Goal: Information Seeking & Learning: Learn about a topic

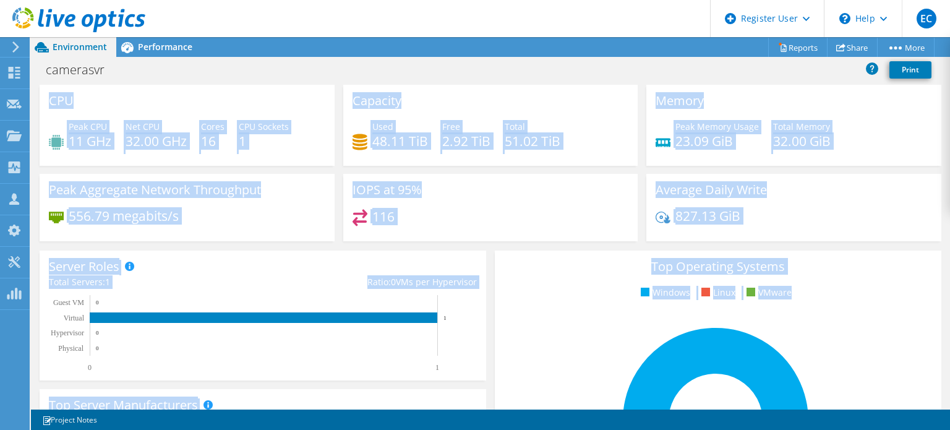
drag, startPoint x: 950, startPoint y: 148, endPoint x: 919, endPoint y: 325, distance: 179.6
click at [919, 325] on div "CPU Peak CPU 11 GHz Net CPU 32.00 GHz Cores 16 CPU Sockets 1 Capacity Used 48.1…" at bounding box center [490, 247] width 919 height 325
click at [856, 315] on rect at bounding box center [715, 420] width 423 height 216
click at [928, 227] on div "Average Daily Write 827.13 GiB" at bounding box center [793, 207] width 295 height 67
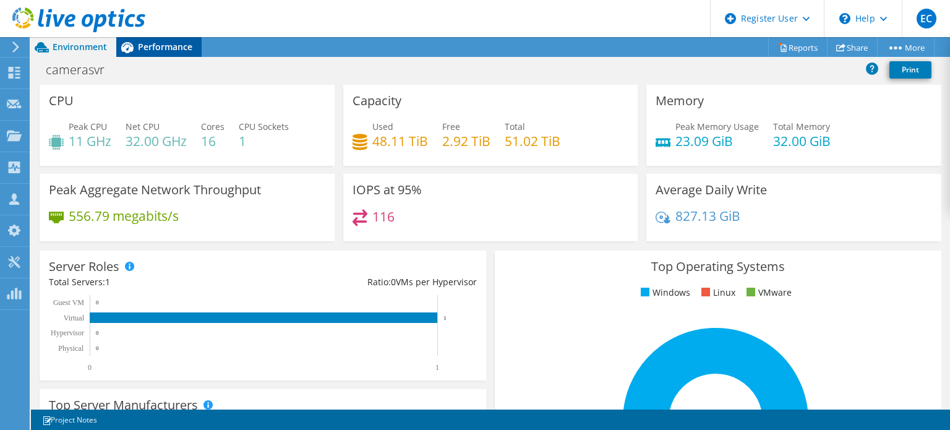
click at [173, 46] on span "Performance" at bounding box center [165, 47] width 54 height 12
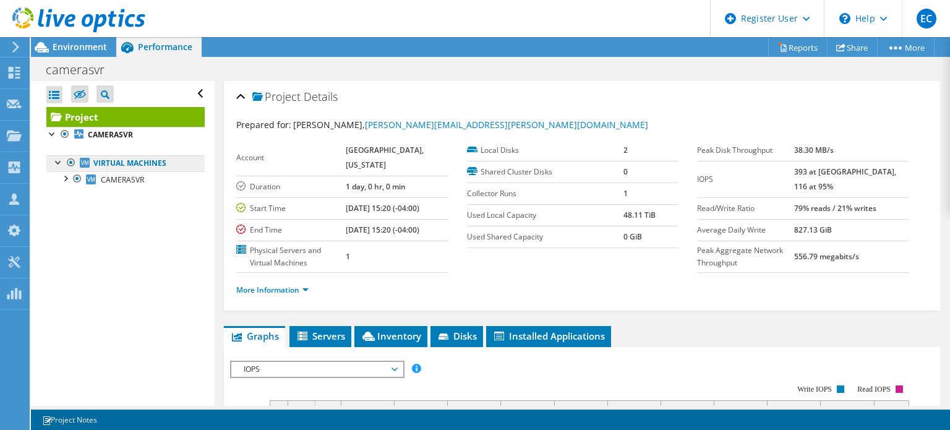
click at [158, 165] on link "Virtual Machines" at bounding box center [125, 163] width 158 height 16
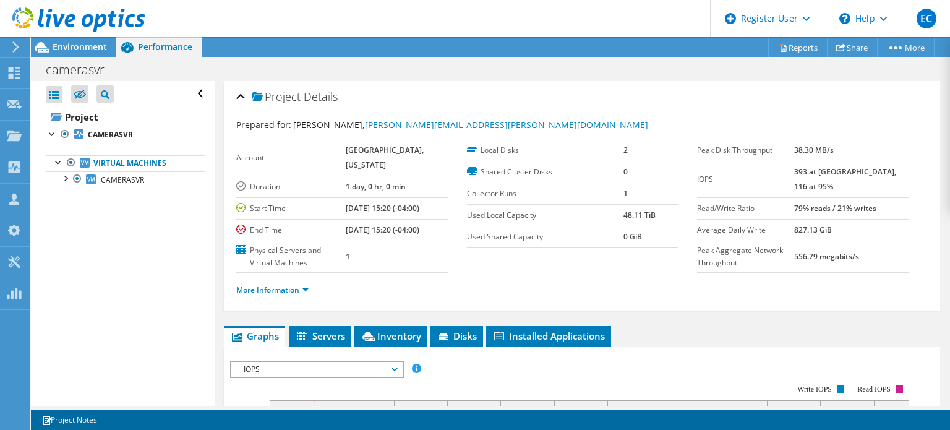
click at [169, 192] on ul "Virtual Machines CAMERASVR 0 C: 1 V:" at bounding box center [125, 171] width 158 height 57
click at [165, 183] on link "CAMERASVR" at bounding box center [125, 179] width 158 height 16
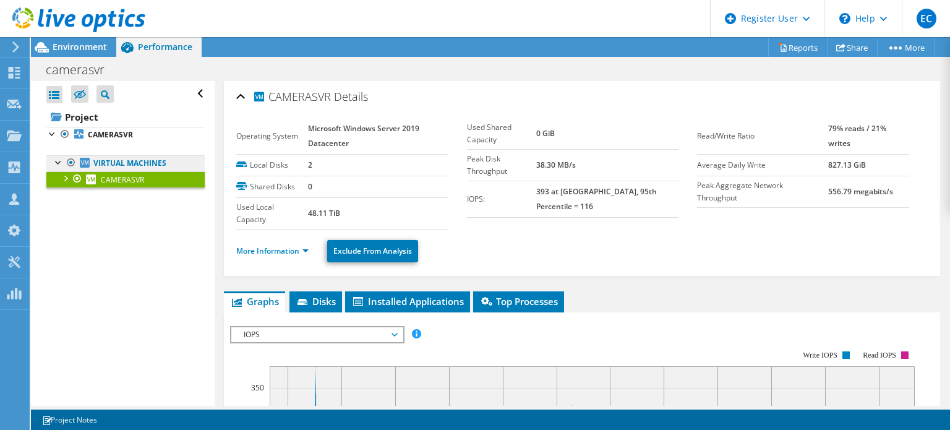
click at [144, 160] on link "Virtual Machines" at bounding box center [125, 163] width 158 height 16
click at [62, 166] on div at bounding box center [59, 161] width 12 height 12
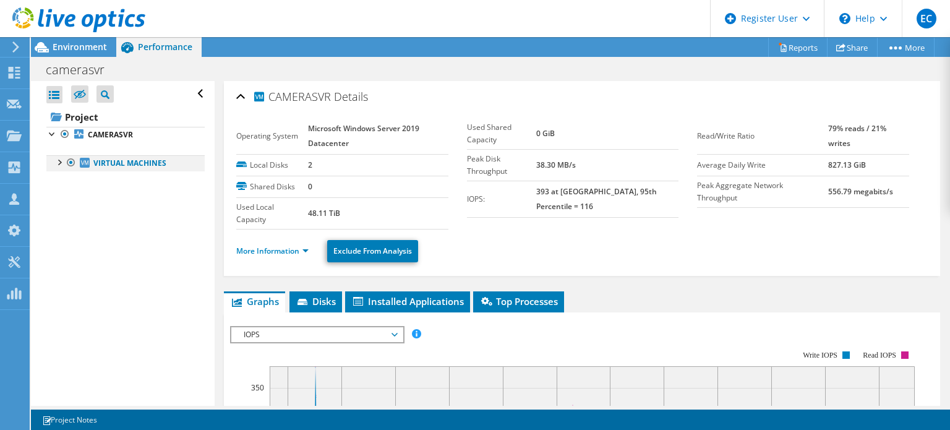
click at [62, 166] on div at bounding box center [59, 161] width 12 height 12
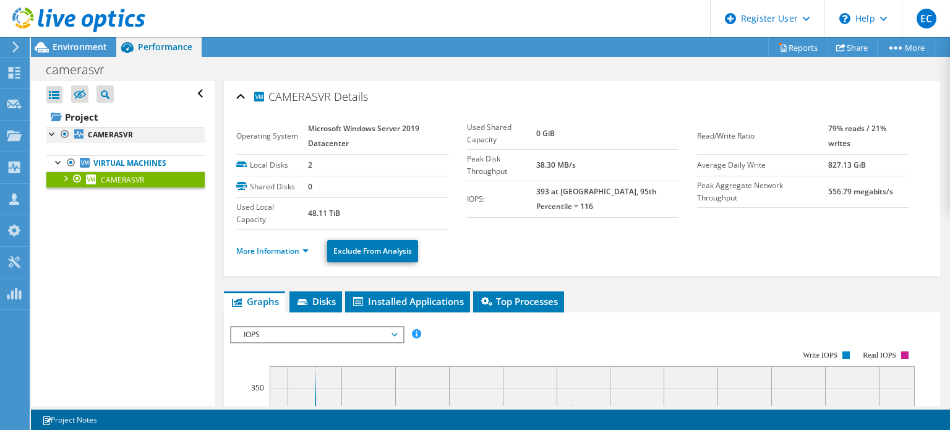
click at [51, 135] on div at bounding box center [52, 133] width 12 height 12
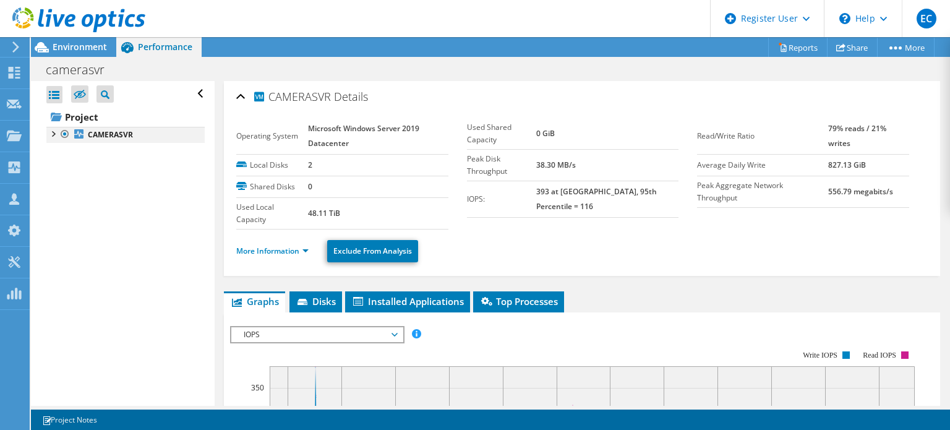
click at [51, 135] on div at bounding box center [52, 133] width 12 height 12
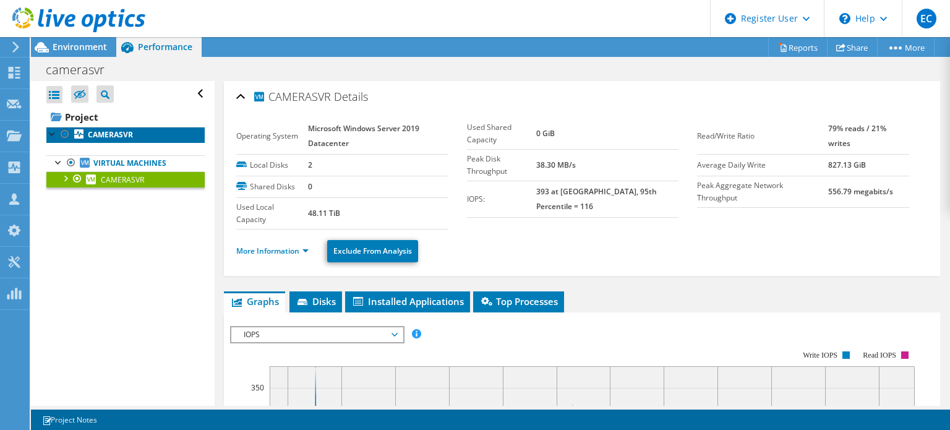
click at [115, 137] on b "CAMERASVR" at bounding box center [110, 134] width 45 height 11
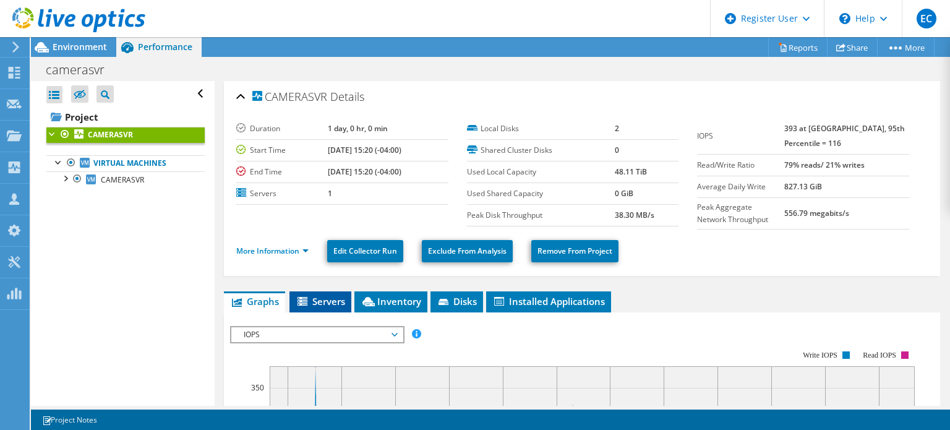
click at [325, 295] on span "Servers" at bounding box center [320, 301] width 49 height 12
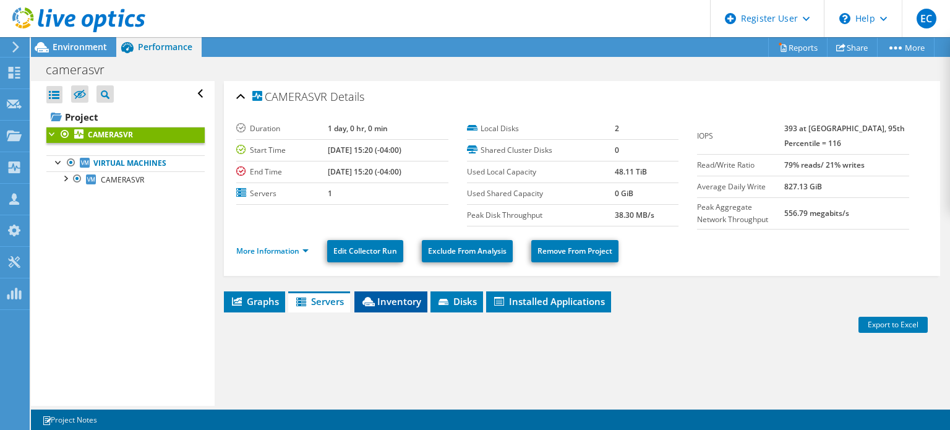
click at [385, 295] on span "Inventory" at bounding box center [391, 301] width 61 height 12
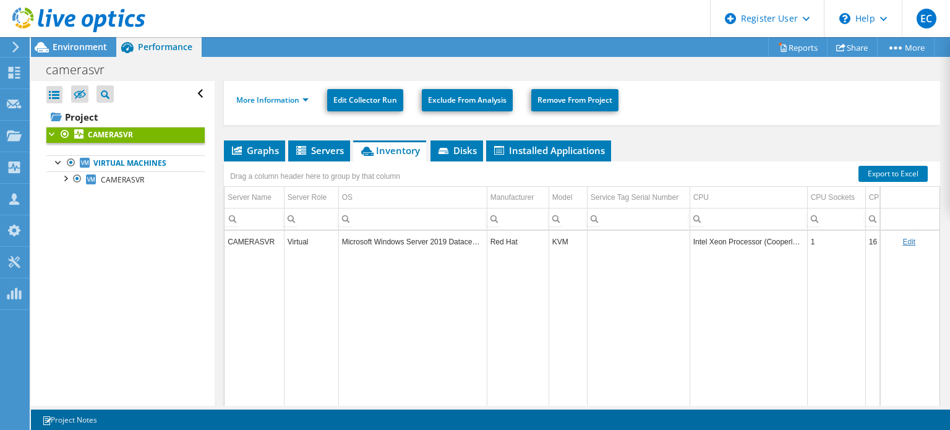
scroll to position [150, 0]
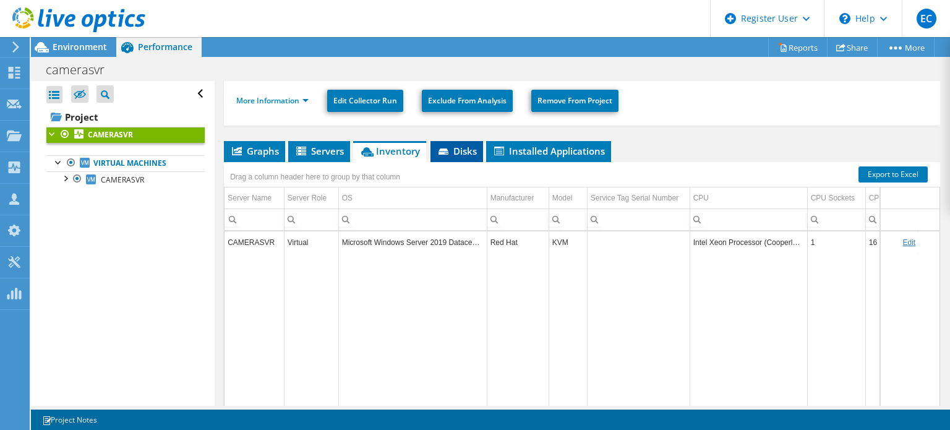
click at [469, 157] on li "Disks" at bounding box center [457, 151] width 53 height 21
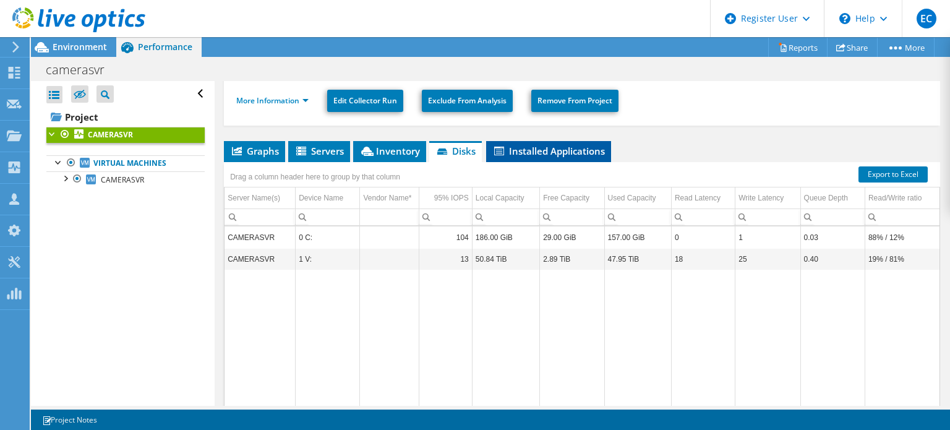
click at [547, 152] on span "Installed Applications" at bounding box center [548, 151] width 113 height 12
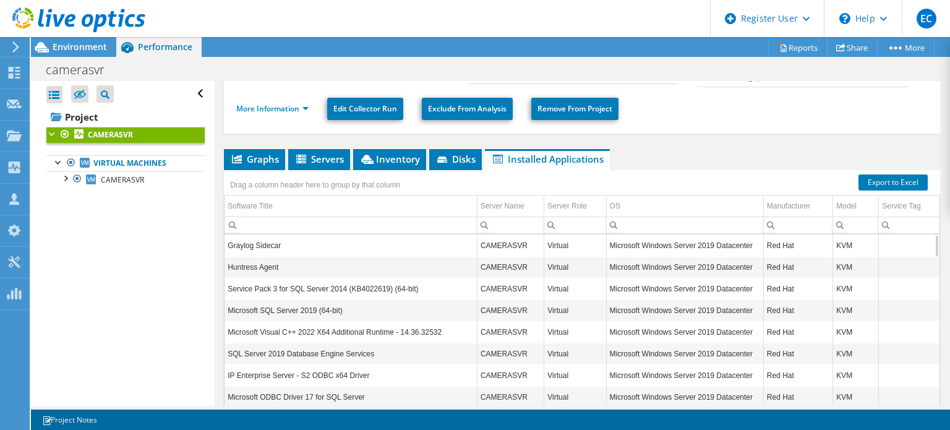
scroll to position [146, 0]
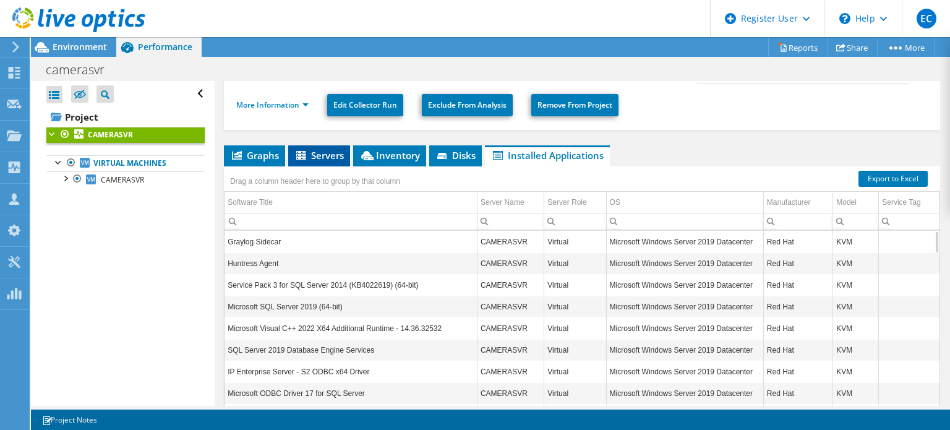
click at [335, 155] on span "Servers" at bounding box center [318, 155] width 49 height 12
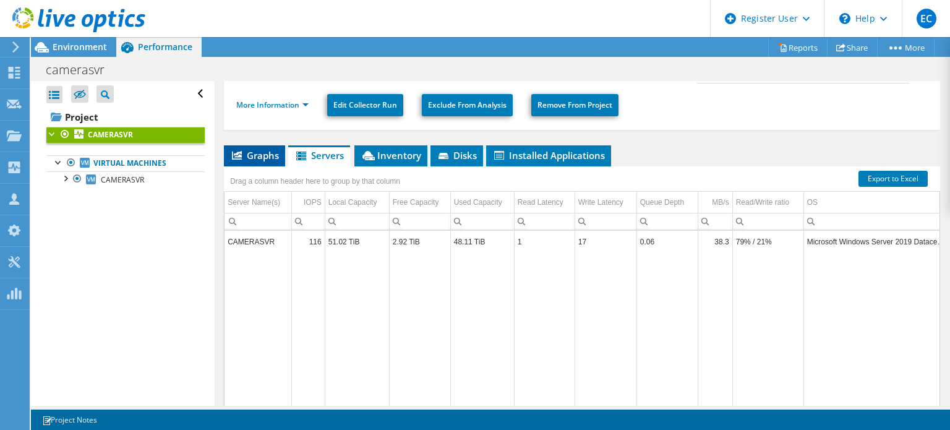
click at [249, 160] on li "Graphs" at bounding box center [254, 155] width 61 height 21
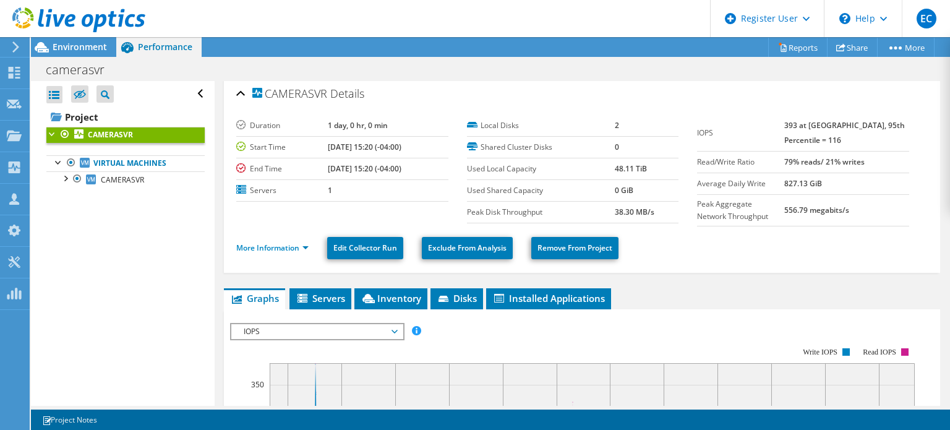
scroll to position [0, 0]
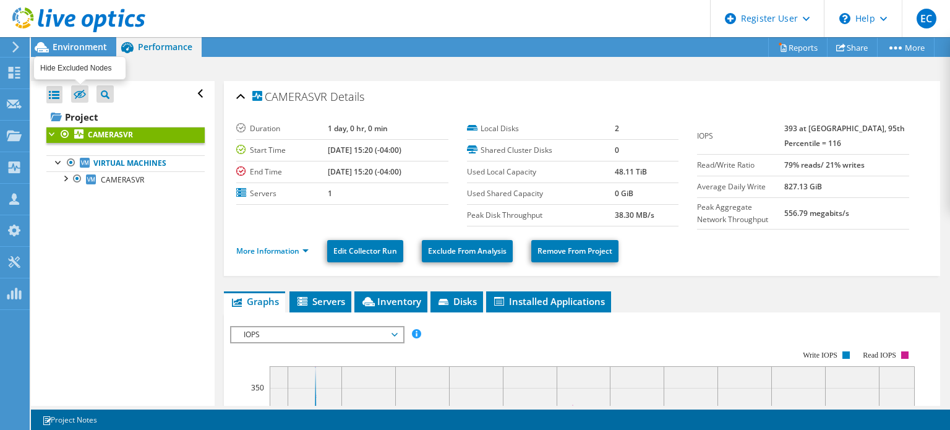
click at [79, 92] on icon at bounding box center [80, 94] width 12 height 9
click at [0, 0] on input "checkbox" at bounding box center [0, 0] width 0 height 0
click at [79, 92] on icon at bounding box center [80, 94] width 12 height 9
click at [0, 0] on input "checkbox" at bounding box center [0, 0] width 0 height 0
click at [67, 176] on div at bounding box center [65, 177] width 12 height 12
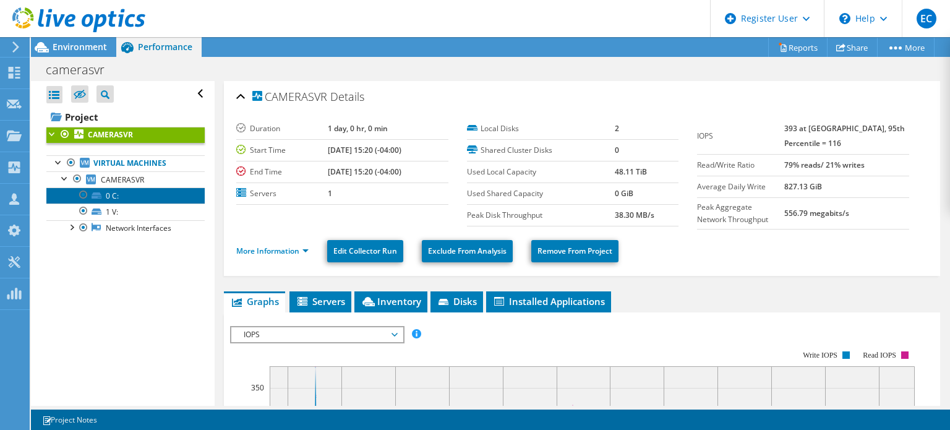
click at [138, 197] on link "0 C:" at bounding box center [125, 195] width 158 height 16
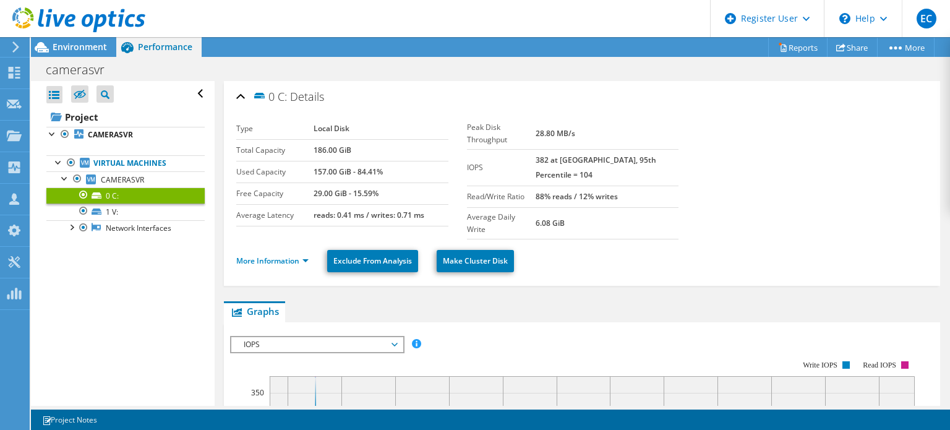
click at [139, 200] on link "0 C:" at bounding box center [125, 195] width 158 height 16
click at [136, 207] on link "1 V:" at bounding box center [125, 212] width 158 height 16
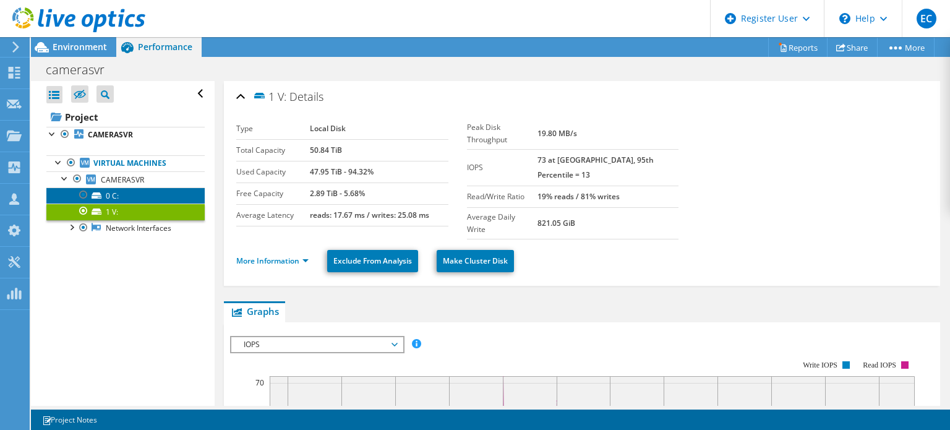
click at [148, 200] on link "0 C:" at bounding box center [125, 195] width 158 height 16
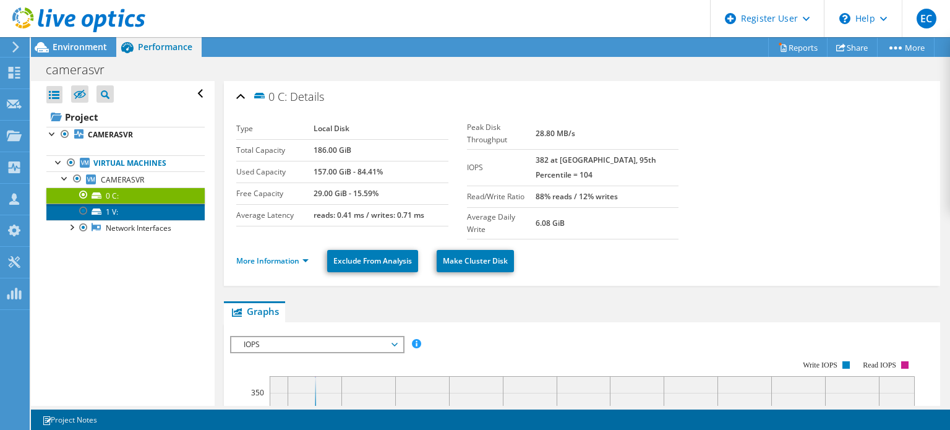
click at [149, 207] on link "1 V:" at bounding box center [125, 212] width 158 height 16
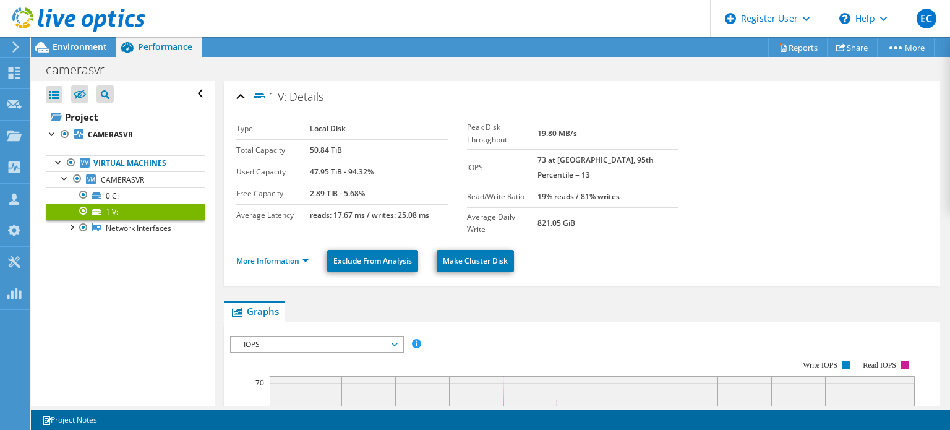
click at [286, 247] on ul "More Information Exclude From Analysis Make Cluster Disk" at bounding box center [582, 259] width 692 height 25
drag, startPoint x: 286, startPoint y: 237, endPoint x: 289, endPoint y: 243, distance: 6.9
click at [289, 247] on ul "More Information Exclude From Analysis Make Cluster Disk" at bounding box center [582, 259] width 692 height 25
click at [289, 255] on link "More Information" at bounding box center [272, 260] width 72 height 11
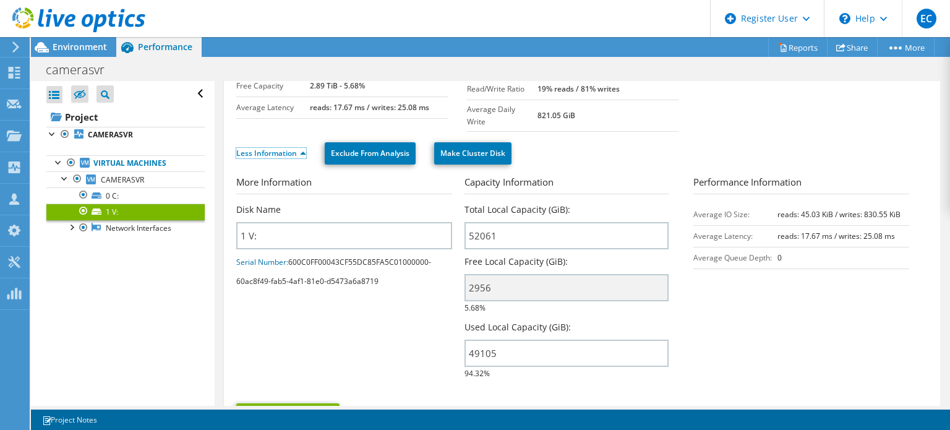
scroll to position [104, 0]
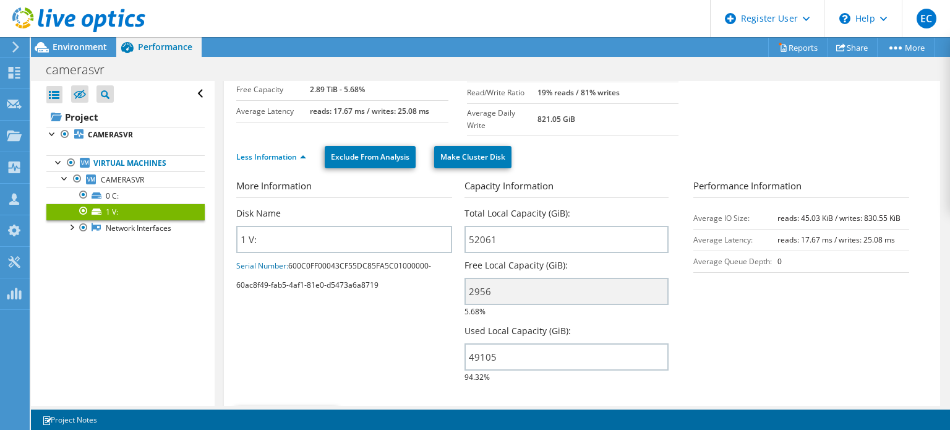
click at [134, 204] on link "1 V:" at bounding box center [125, 212] width 158 height 16
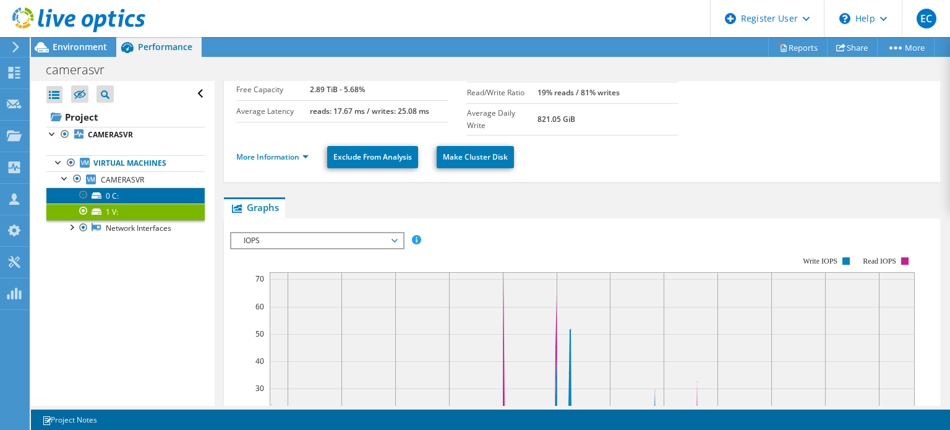
click at [149, 196] on link "0 C:" at bounding box center [125, 195] width 158 height 16
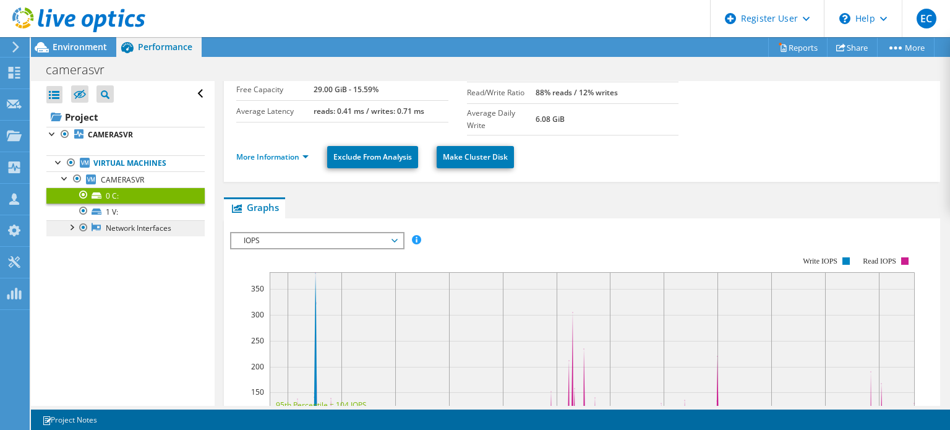
click at [145, 233] on link "Network Interfaces" at bounding box center [125, 228] width 158 height 16
click at [78, 226] on div at bounding box center [83, 227] width 12 height 15
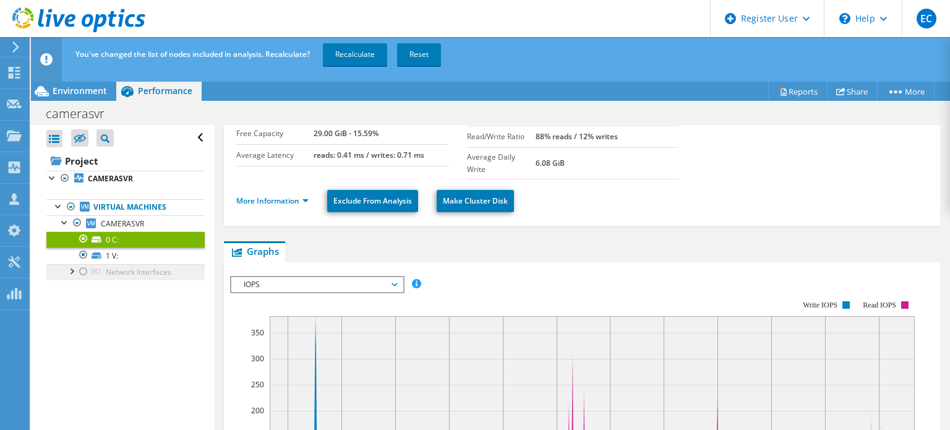
click at [90, 270] on link "Network Interfaces" at bounding box center [125, 272] width 158 height 16
click at [84, 272] on div at bounding box center [83, 271] width 12 height 15
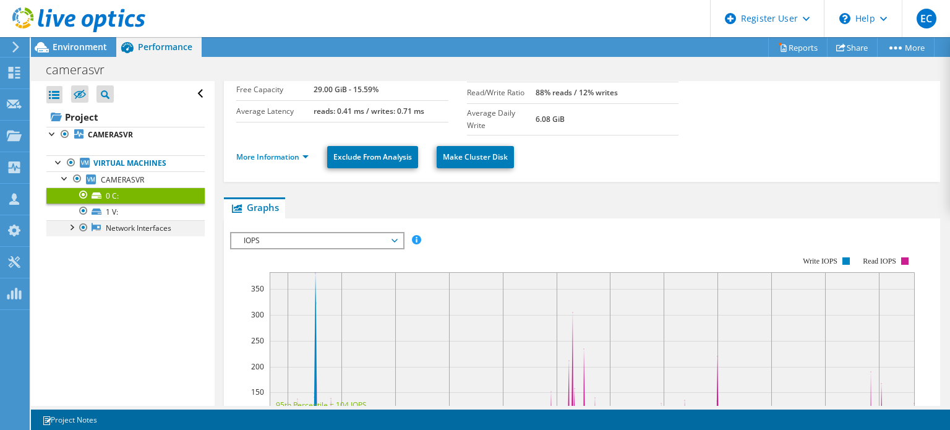
click at [67, 229] on div at bounding box center [71, 226] width 12 height 12
click at [147, 224] on link "Network Interfaces" at bounding box center [125, 228] width 158 height 16
click at [139, 158] on link "Virtual Machines" at bounding box center [125, 163] width 158 height 16
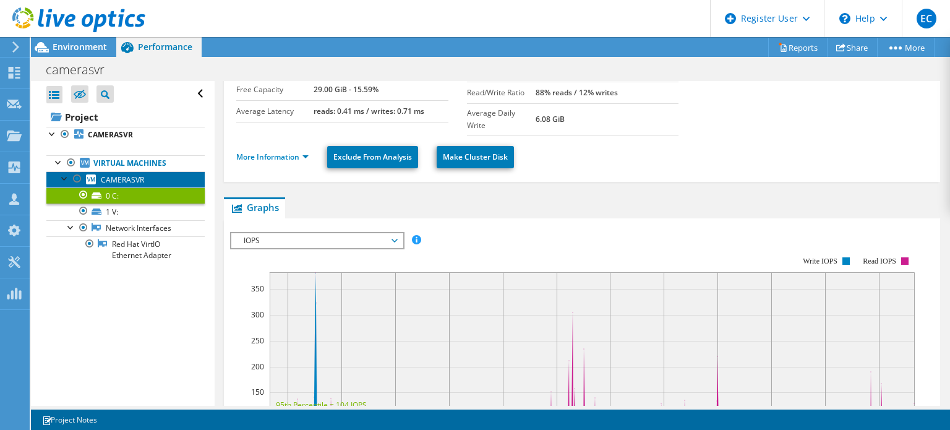
click at [98, 185] on link "CAMERASVR" at bounding box center [125, 179] width 158 height 16
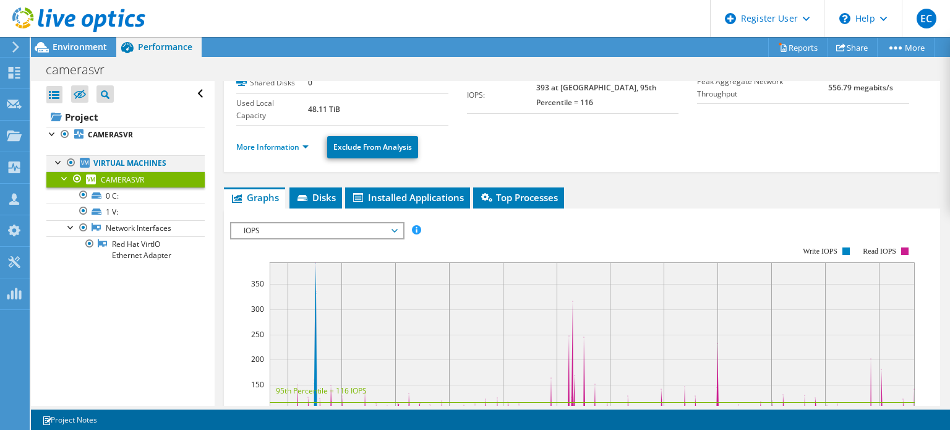
click at [55, 165] on div at bounding box center [59, 161] width 12 height 12
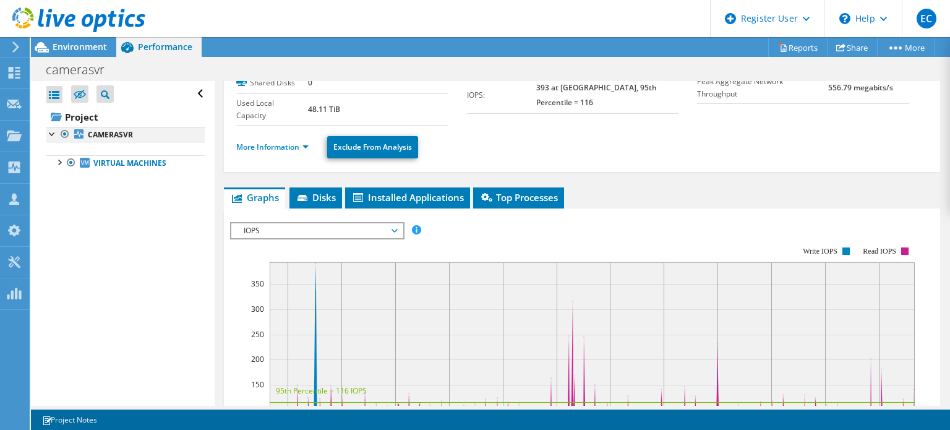
click at [51, 138] on div at bounding box center [52, 133] width 12 height 12
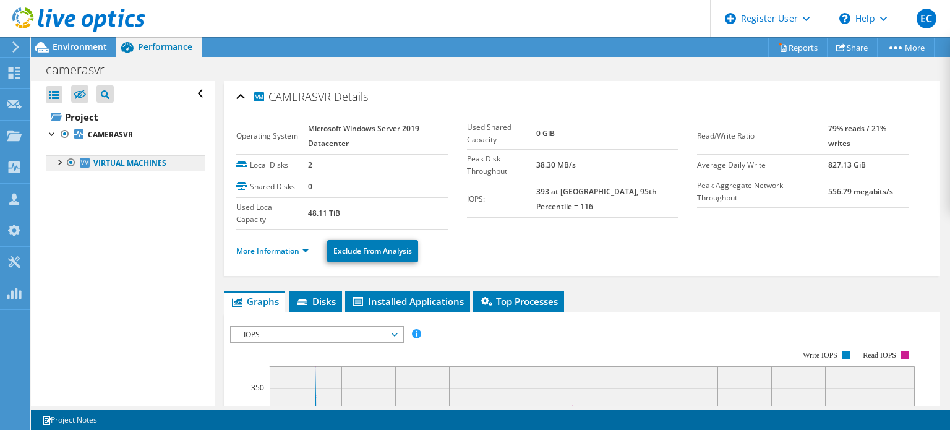
click at [123, 165] on link "Virtual Machines" at bounding box center [125, 163] width 158 height 16
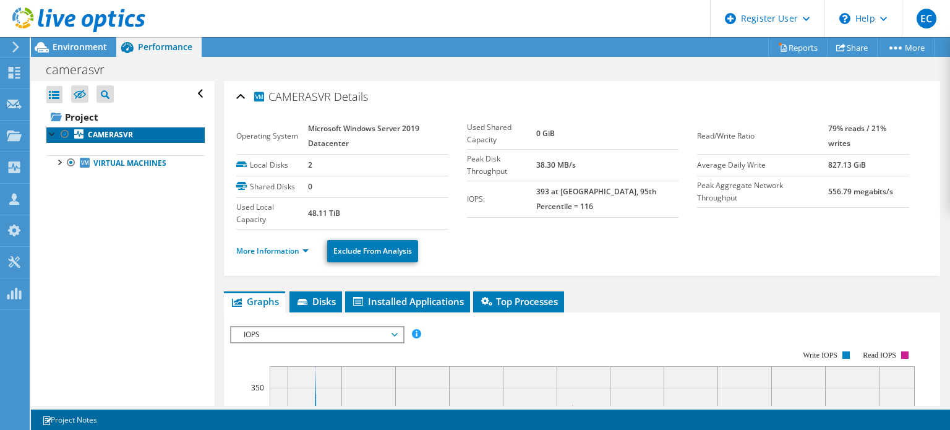
click at [124, 138] on b "CAMERASVR" at bounding box center [110, 134] width 45 height 11
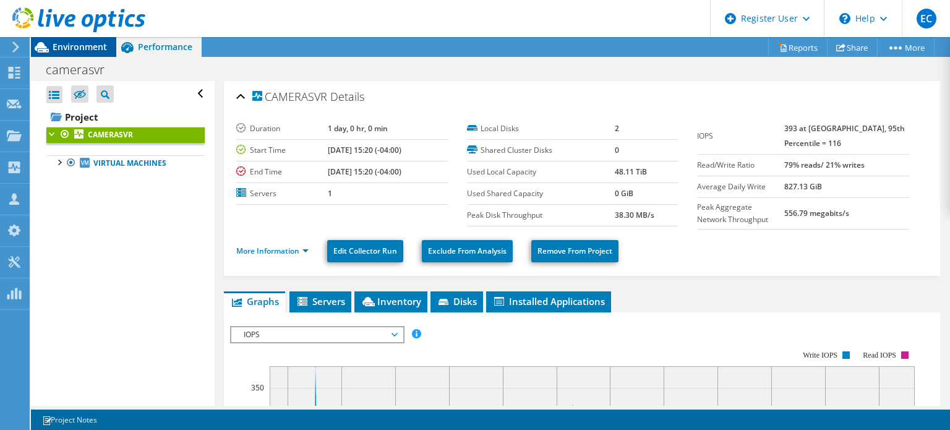
click at [64, 54] on div "Environment" at bounding box center [73, 47] width 85 height 20
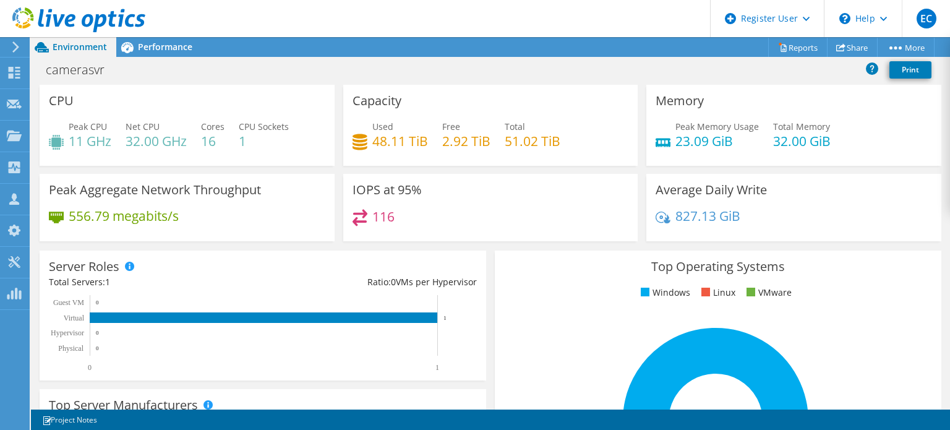
drag, startPoint x: 950, startPoint y: 194, endPoint x: 950, endPoint y: 312, distance: 118.1
click at [950, 312] on div "CPU Peak CPU 11 GHz Net CPU 32.00 GHz Cores 16 CPU Sockets 1 Capacity Used 48.1…" at bounding box center [490, 247] width 919 height 325
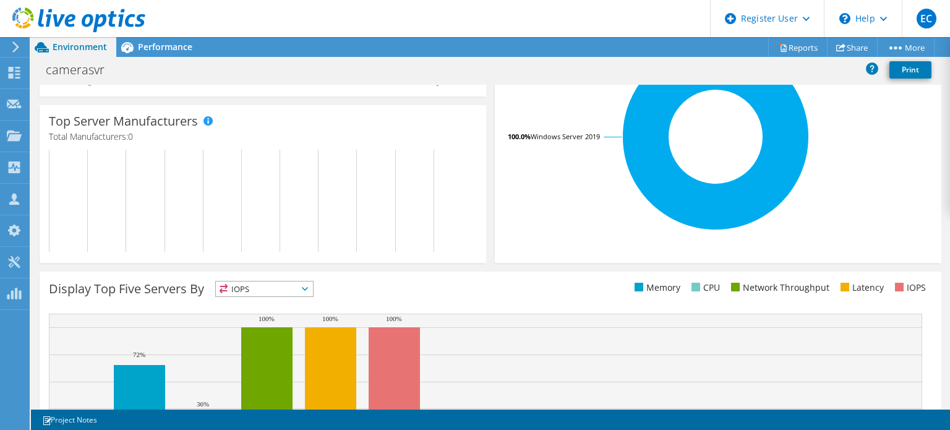
click at [950, 286] on div "CPU Peak CPU 11 GHz Net CPU 32.00 GHz Cores 16 CPU Sockets 1 Capacity Used 48.1…" at bounding box center [490, 247] width 919 height 325
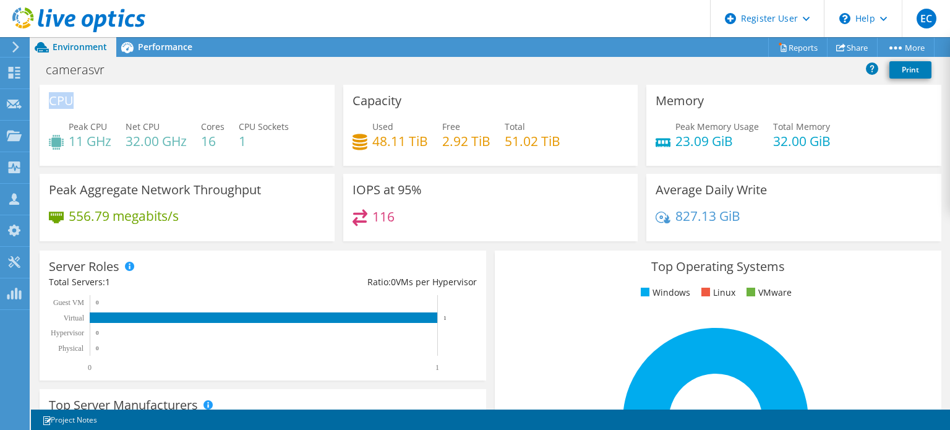
drag, startPoint x: 950, startPoint y: 286, endPoint x: 950, endPoint y: 138, distance: 148.5
click at [950, 138] on div "CPU Peak CPU 11 GHz Net CPU 32.00 GHz Cores 16 CPU Sockets 1 Capacity Used 48.1…" at bounding box center [490, 247] width 919 height 325
click at [806, 44] on link "Reports" at bounding box center [797, 47] width 59 height 19
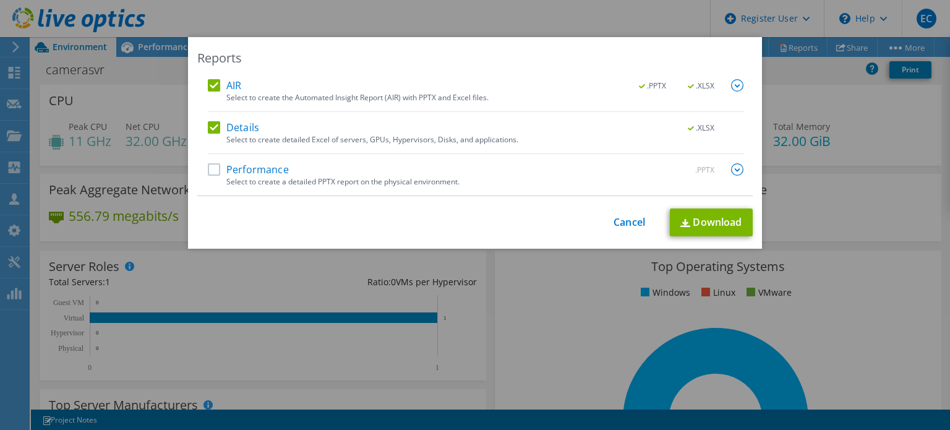
click at [212, 168] on label "Performance" at bounding box center [248, 169] width 81 height 12
click at [0, 0] on input "Performance" at bounding box center [0, 0] width 0 height 0
click at [718, 225] on link "Download" at bounding box center [711, 222] width 83 height 28
click at [863, 114] on div "Reports AIR .PPTX .XLSX Select to create the Automated Insight Report (AIR) wit…" at bounding box center [475, 215] width 950 height 356
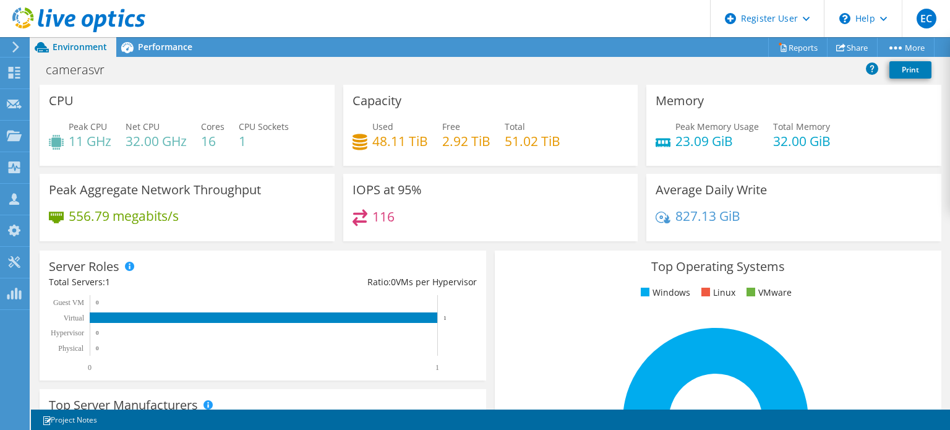
click at [516, 317] on rect at bounding box center [715, 420] width 423 height 216
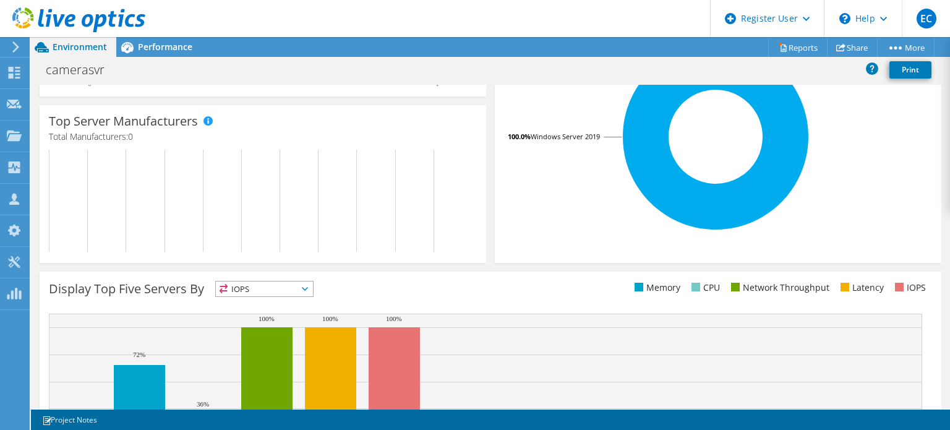
click at [950, 254] on div "CPU Peak CPU 11 GHz Net CPU 32.00 GHz Cores 16 CPU Sockets 1 Capacity Used 48.1…" at bounding box center [490, 247] width 919 height 325
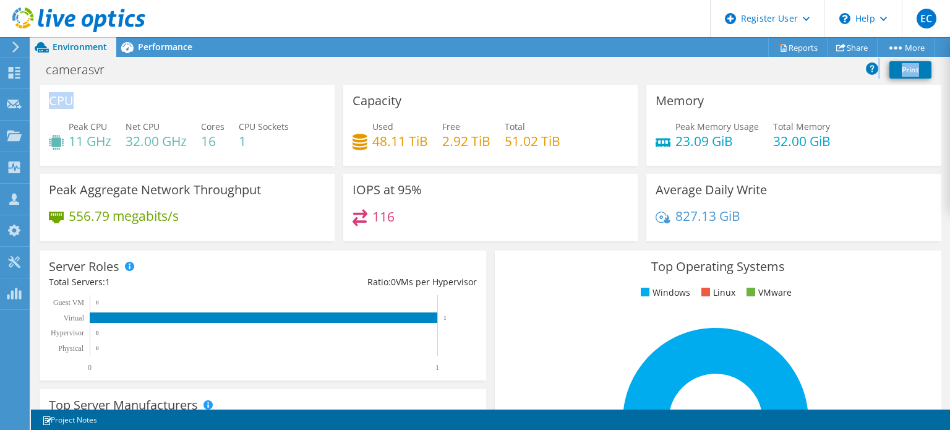
drag, startPoint x: 950, startPoint y: 254, endPoint x: 950, endPoint y: 75, distance: 179.4
click at [950, 75] on div "Project Actions Project Actions Reports Share More Print" at bounding box center [490, 233] width 919 height 393
click at [168, 53] on div "Performance" at bounding box center [158, 47] width 85 height 20
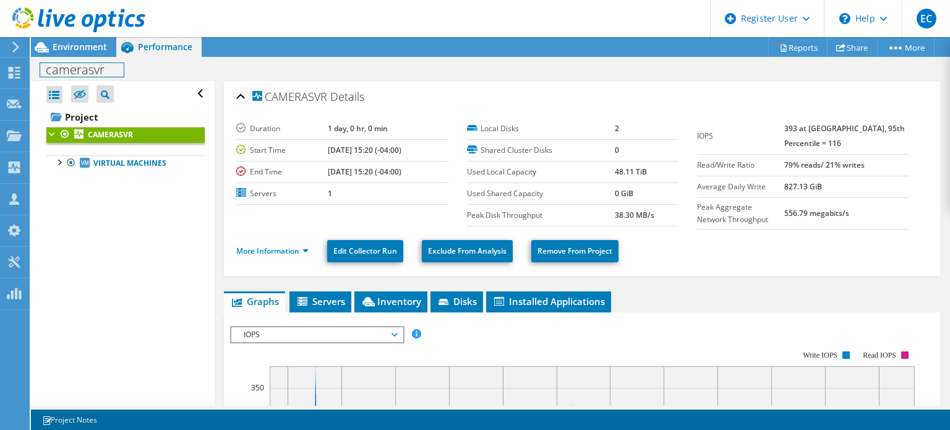
click at [77, 59] on div "camerasvr Print" at bounding box center [490, 69] width 919 height 23
click at [91, 53] on div "Environment" at bounding box center [73, 47] width 85 height 20
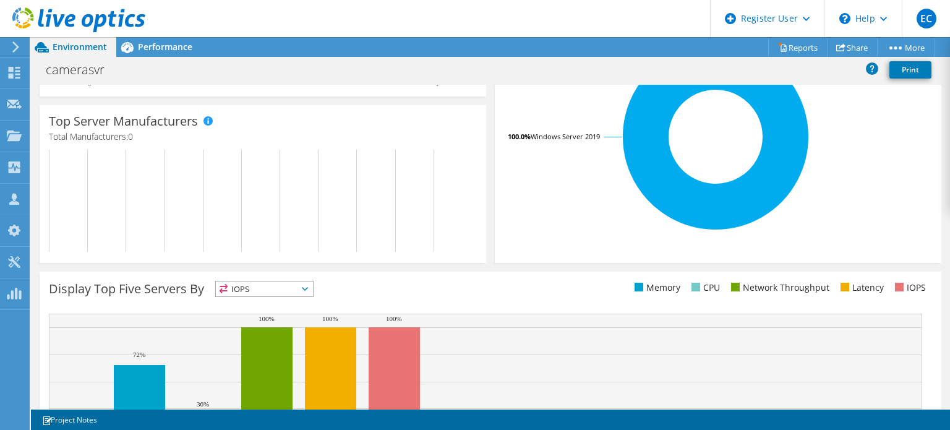
drag, startPoint x: 950, startPoint y: 282, endPoint x: 950, endPoint y: 311, distance: 29.1
click at [950, 311] on div "CPU Peak CPU 11 GHz Net CPU 32.00 GHz Cores 16 CPU Sockets 1 Capacity Used 48.1…" at bounding box center [490, 247] width 919 height 325
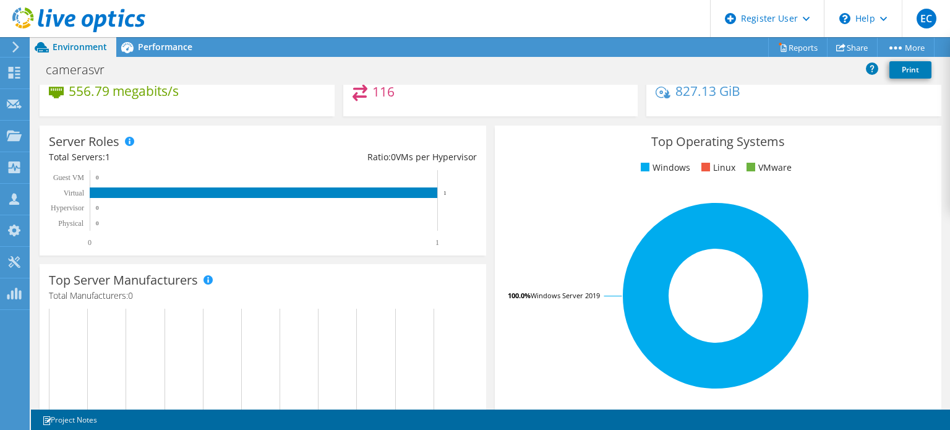
scroll to position [121, 0]
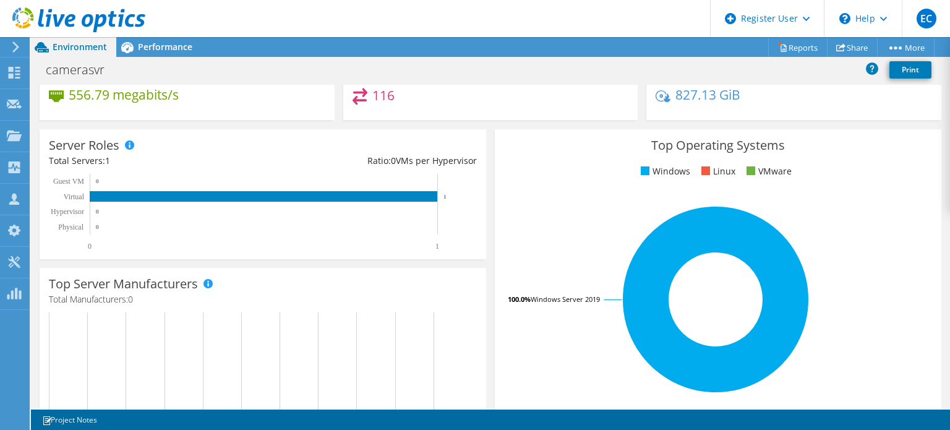
drag, startPoint x: 950, startPoint y: 311, endPoint x: 950, endPoint y: 244, distance: 67.4
click at [950, 244] on div "CPU Peak CPU 11 GHz Net CPU 32.00 GHz Cores 16 CPU Sockets 1 Capacity Used 48.1…" at bounding box center [490, 247] width 919 height 325
click at [950, 119] on div "CPU Peak CPU 11 GHz Net CPU 32.00 GHz Cores 16 CPU Sockets 1 Capacity Used 48.1…" at bounding box center [490, 247] width 919 height 325
drag, startPoint x: 950, startPoint y: 119, endPoint x: 949, endPoint y: 227, distance: 108.3
click at [949, 227] on div "CPU Peak CPU 11 GHz Net CPU 32.00 GHz Cores 16 CPU Sockets 1 Capacity Used 48.1…" at bounding box center [490, 247] width 919 height 325
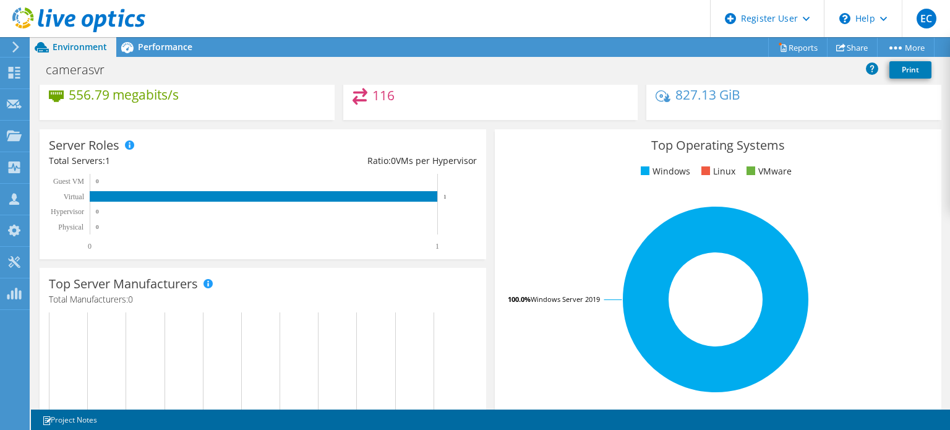
drag, startPoint x: 950, startPoint y: 229, endPoint x: 940, endPoint y: 286, distance: 57.7
click at [940, 286] on div "CPU Peak CPU 11 GHz Net CPU 32.00 GHz Cores 16 CPU Sockets 1 Capacity Used 48.1…" at bounding box center [490, 247] width 919 height 325
click at [936, 330] on div "Top Operating Systems Windows Linux VMware 100.0% Windows Server 2019" at bounding box center [718, 277] width 455 height 305
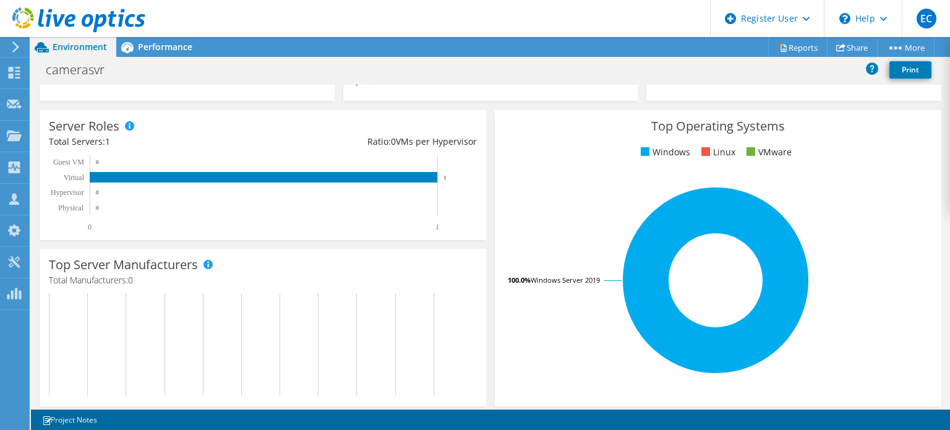
scroll to position [0, 0]
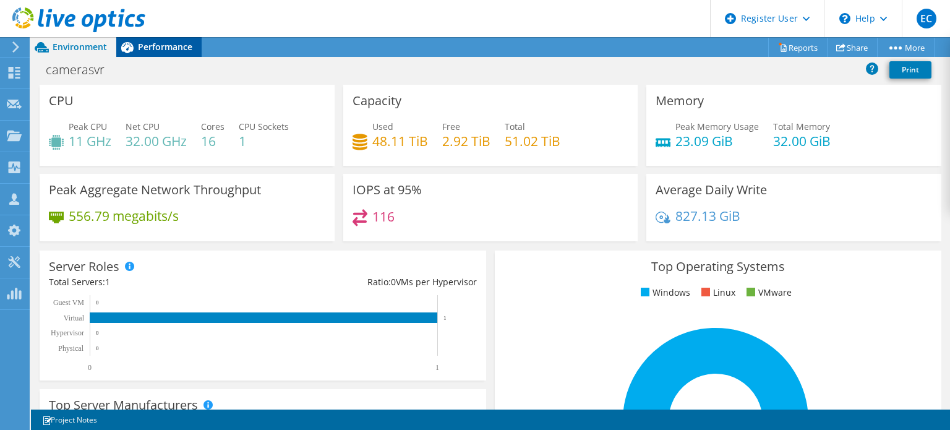
click at [171, 46] on span "Performance" at bounding box center [165, 47] width 54 height 12
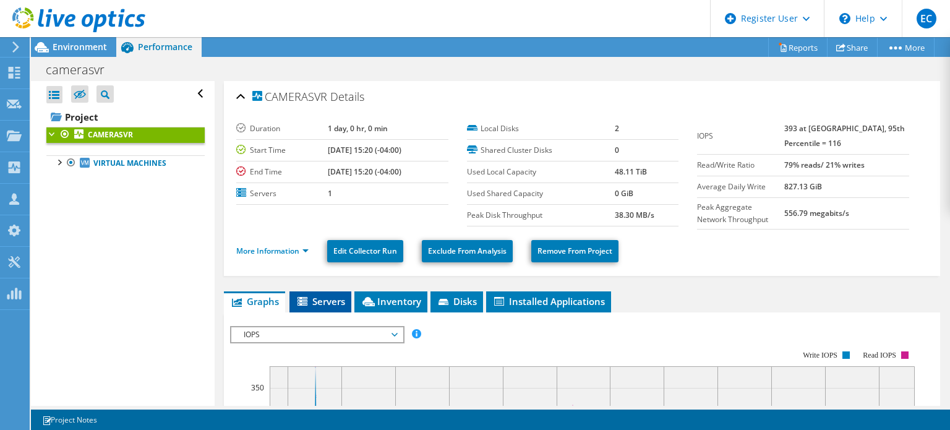
click at [344, 298] on span "Servers" at bounding box center [320, 301] width 49 height 12
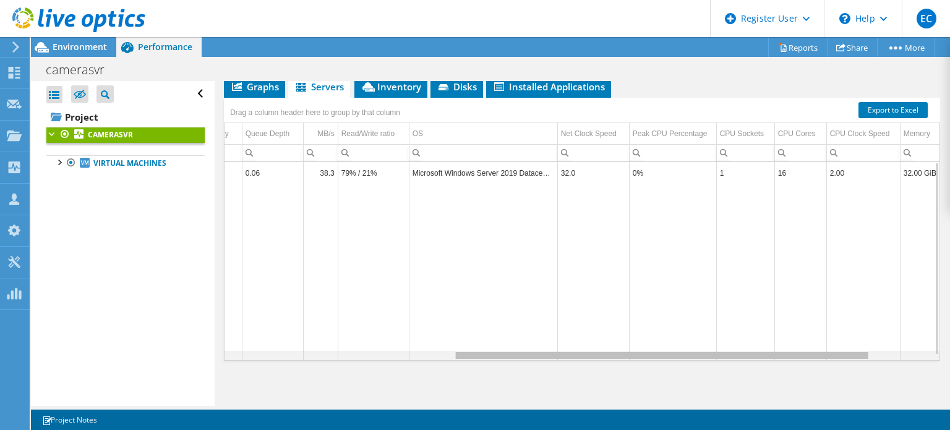
scroll to position [0, 311]
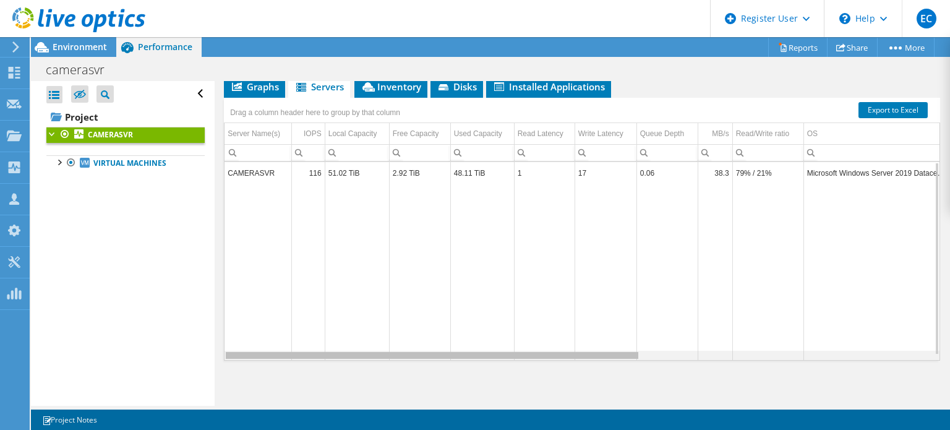
drag, startPoint x: 489, startPoint y: 354, endPoint x: 465, endPoint y: 353, distance: 23.5
click at [465, 353] on body "EC Dell User Emir Chacin Emir.Chacin@dell.com Dell My Profile Log Out \n Help E…" at bounding box center [475, 215] width 950 height 430
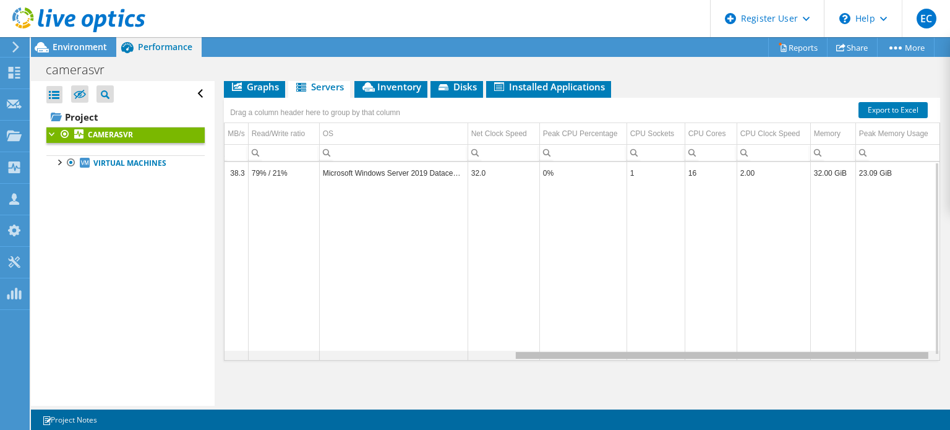
drag, startPoint x: 526, startPoint y: 351, endPoint x: 923, endPoint y: 313, distance: 398.4
click at [923, 313] on body "EC Dell User Emir Chacin Emir.Chacin@dell.com Dell My Profile Log Out \n Help E…" at bounding box center [475, 215] width 950 height 430
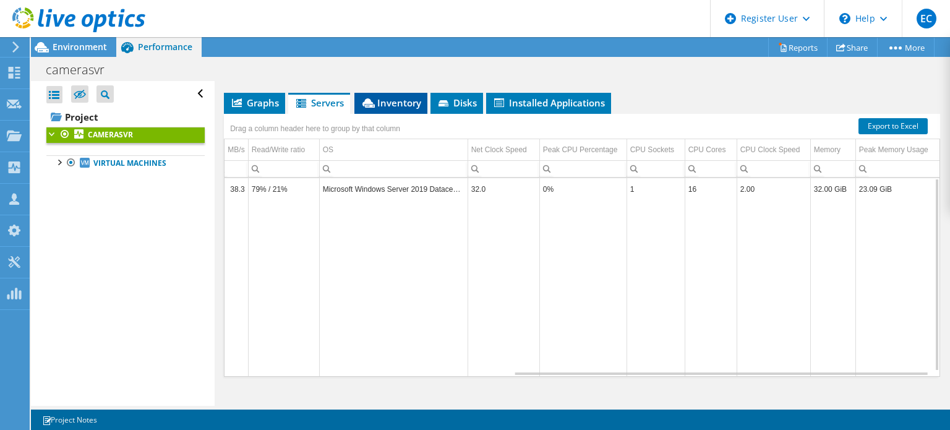
click at [385, 105] on span "Inventory" at bounding box center [391, 102] width 61 height 12
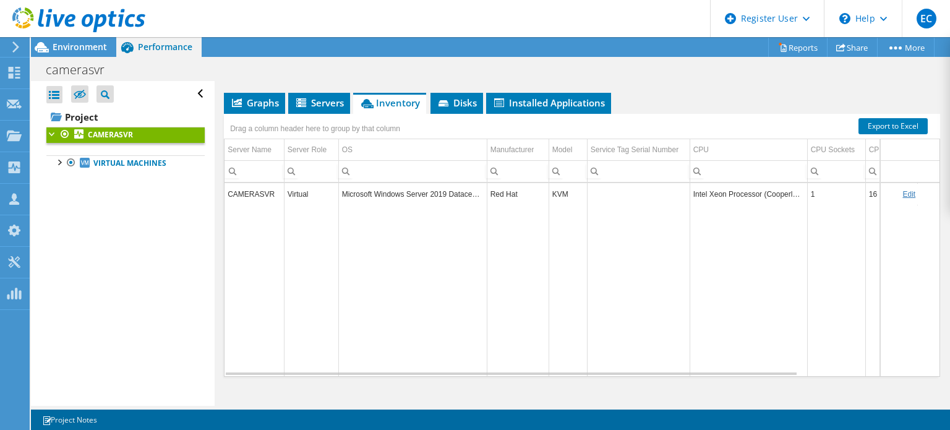
drag, startPoint x: 653, startPoint y: 373, endPoint x: 700, endPoint y: 367, distance: 47.4
click at [700, 367] on div "CAMERASVR Virtual Microsoft Windows Server 2019 Datacenter Red Hat KVM Intel Xe…" at bounding box center [582, 279] width 716 height 194
click at [812, 371] on div "Data grid" at bounding box center [582, 373] width 715 height 5
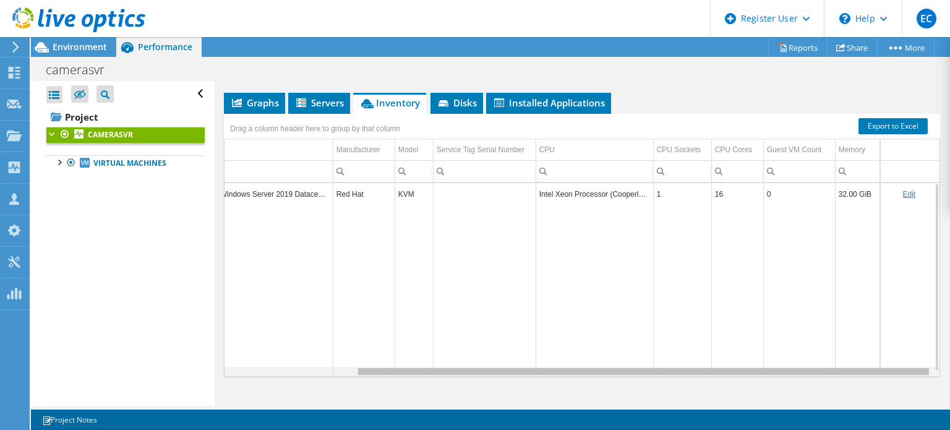
drag, startPoint x: 812, startPoint y: 369, endPoint x: 877, endPoint y: 366, distance: 64.4
click at [877, 366] on body "EC Dell User Emir Chacin Emir.Chacin@dell.com Dell My Profile Log Out \n Help E…" at bounding box center [475, 215] width 950 height 430
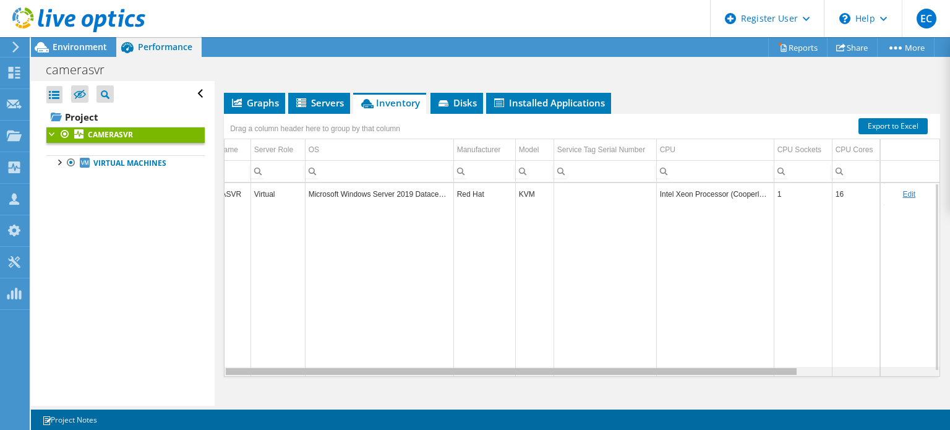
scroll to position [0, 0]
drag, startPoint x: 832, startPoint y: 372, endPoint x: 499, endPoint y: 330, distance: 336.1
click at [499, 330] on body "EC Dell User Emir Chacin Emir.Chacin@dell.com Dell My Profile Log Out \n Help E…" at bounding box center [475, 215] width 950 height 430
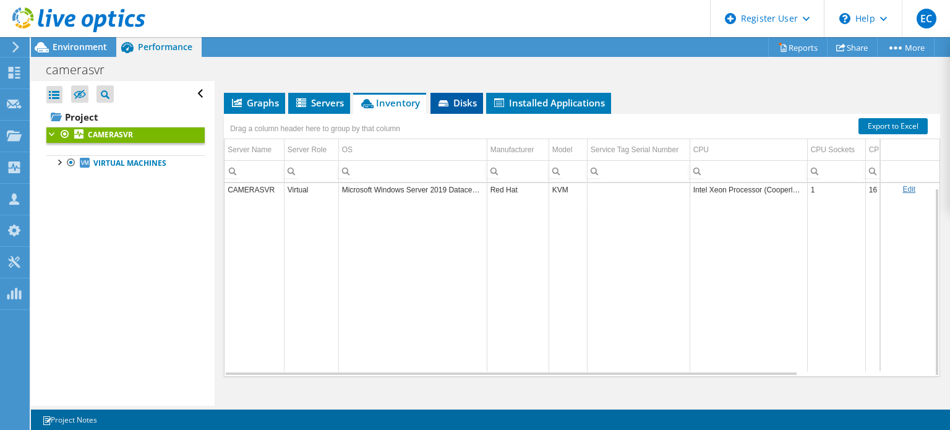
click at [476, 96] on span "Disks" at bounding box center [457, 102] width 40 height 12
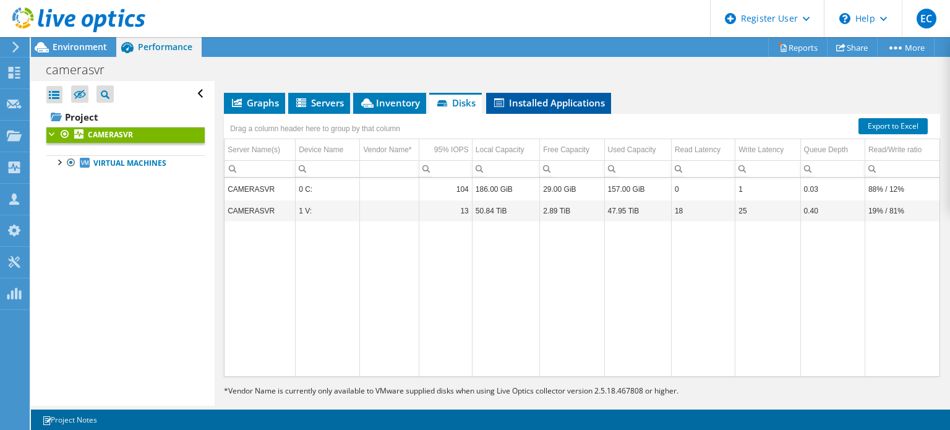
click at [512, 99] on span "Installed Applications" at bounding box center [548, 102] width 113 height 12
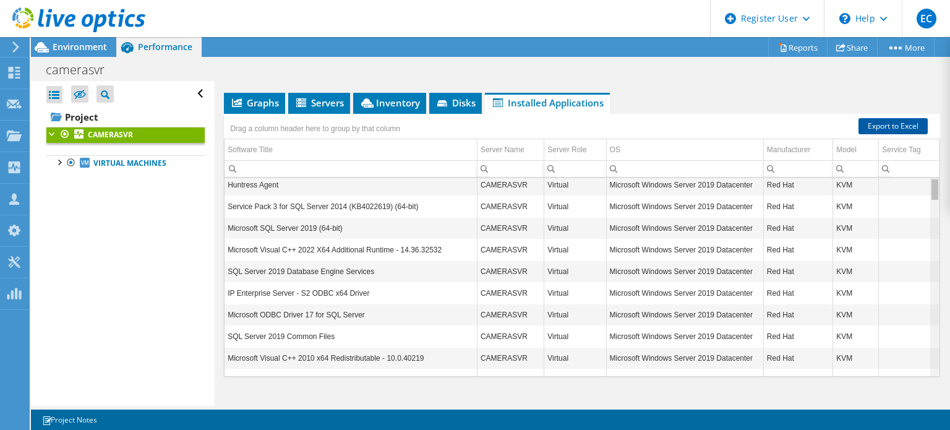
scroll to position [5, 0]
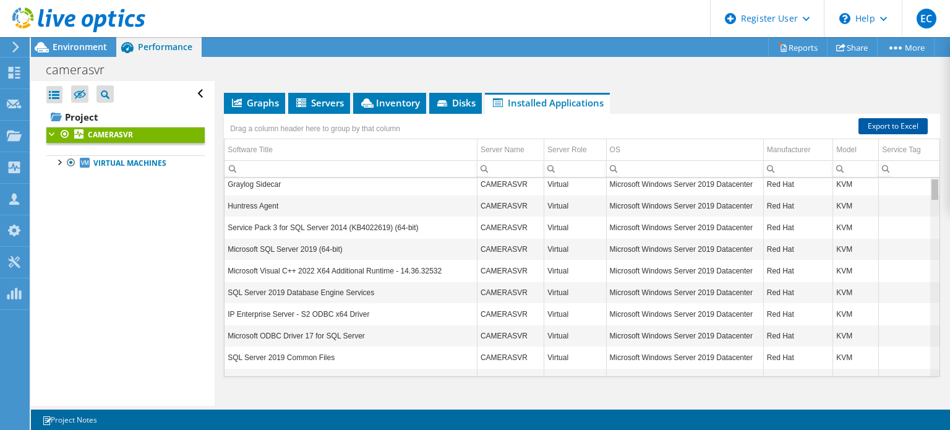
drag, startPoint x: 926, startPoint y: 182, endPoint x: 903, endPoint y: 127, distance: 59.0
click at [903, 127] on body "EC Dell User Emir Chacin Emir.Chacin@dell.com Dell My Profile Log Out \n Help E…" at bounding box center [475, 215] width 950 height 430
click at [54, 160] on div at bounding box center [59, 161] width 12 height 12
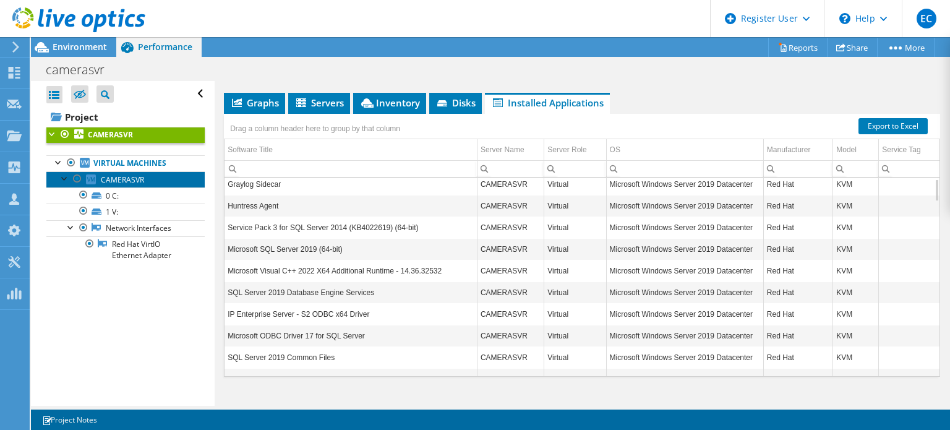
click at [135, 176] on span "CAMERASVR" at bounding box center [122, 179] width 43 height 11
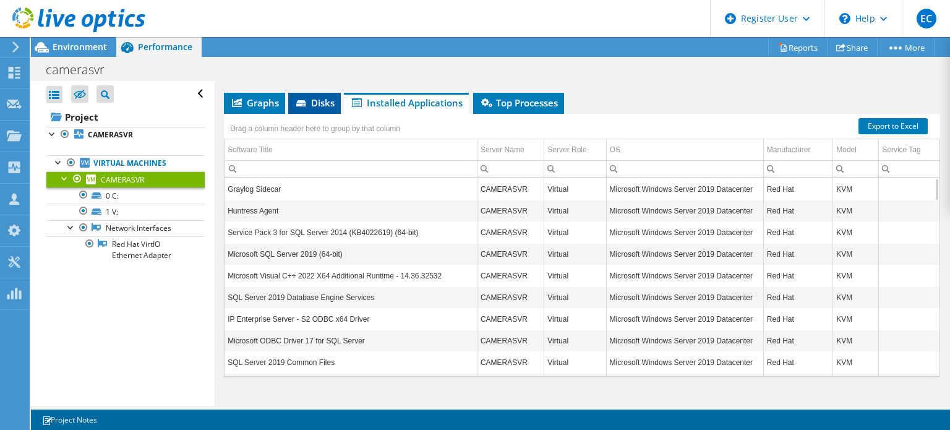
click at [313, 98] on span "Disks" at bounding box center [314, 102] width 40 height 12
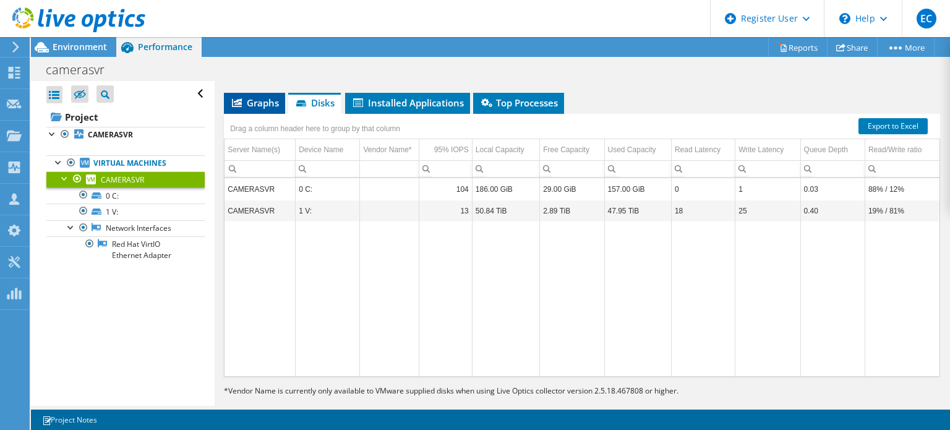
click at [255, 98] on span "Graphs" at bounding box center [254, 102] width 49 height 12
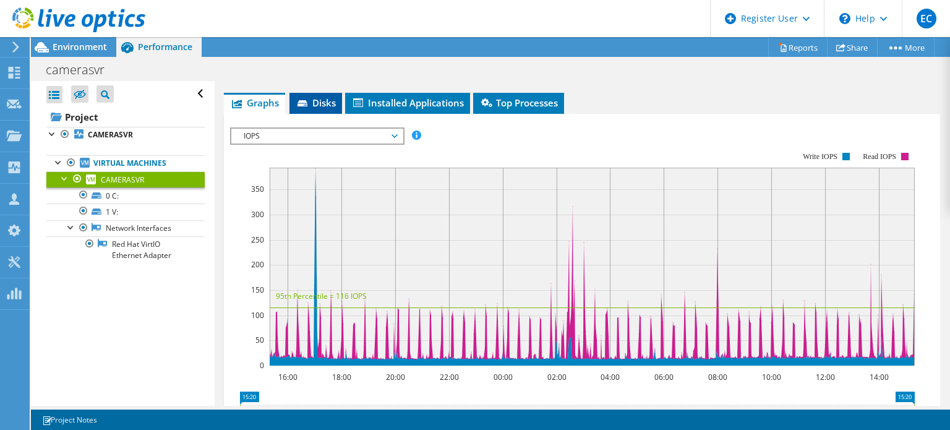
click at [324, 108] on li "Disks" at bounding box center [315, 103] width 53 height 21
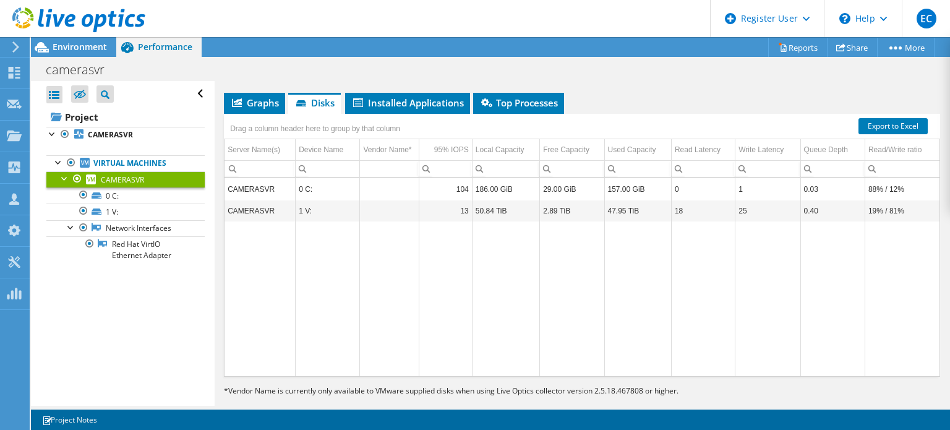
click at [253, 187] on td "CAMERASVR" at bounding box center [260, 189] width 71 height 22
click at [527, 93] on li "Top Processes" at bounding box center [518, 103] width 91 height 21
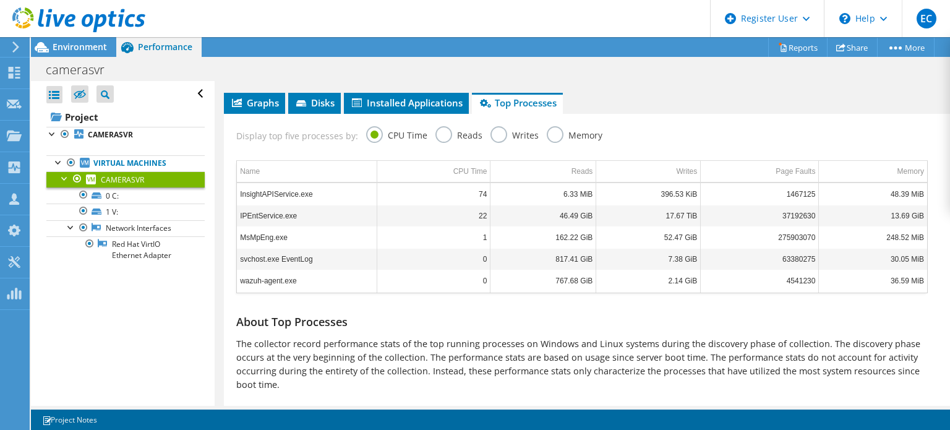
click at [434, 123] on div "Display top five processes by: CPU Time Reads Writes Memory" at bounding box center [582, 134] width 704 height 40
click at [437, 128] on label "Reads" at bounding box center [458, 133] width 47 height 15
click at [0, 0] on input "Reads" at bounding box center [0, 0] width 0 height 0
click at [366, 141] on div "CPU Time" at bounding box center [396, 137] width 61 height 22
click at [371, 132] on label "CPU Time" at bounding box center [396, 133] width 61 height 15
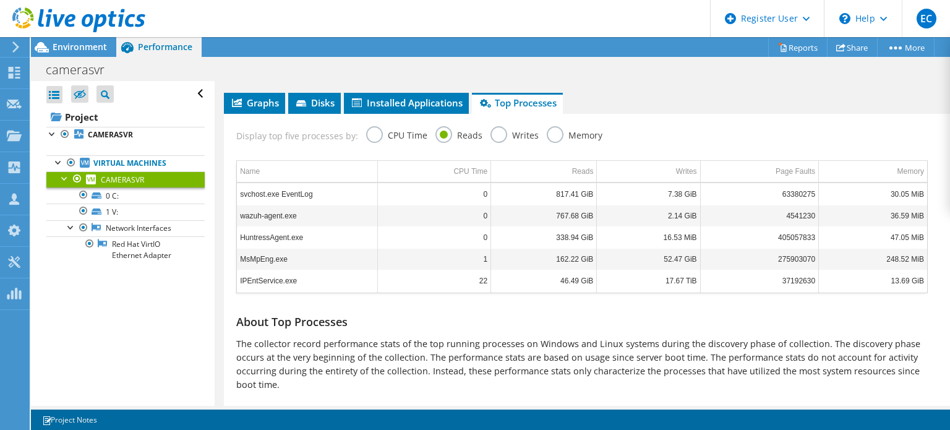
click at [0, 0] on input "CPU Time" at bounding box center [0, 0] width 0 height 0
click at [502, 126] on label "Writes" at bounding box center [515, 133] width 48 height 15
click at [0, 0] on input "Writes" at bounding box center [0, 0] width 0 height 0
click at [564, 131] on label "Memory" at bounding box center [575, 133] width 56 height 15
click at [0, 0] on input "Memory" at bounding box center [0, 0] width 0 height 0
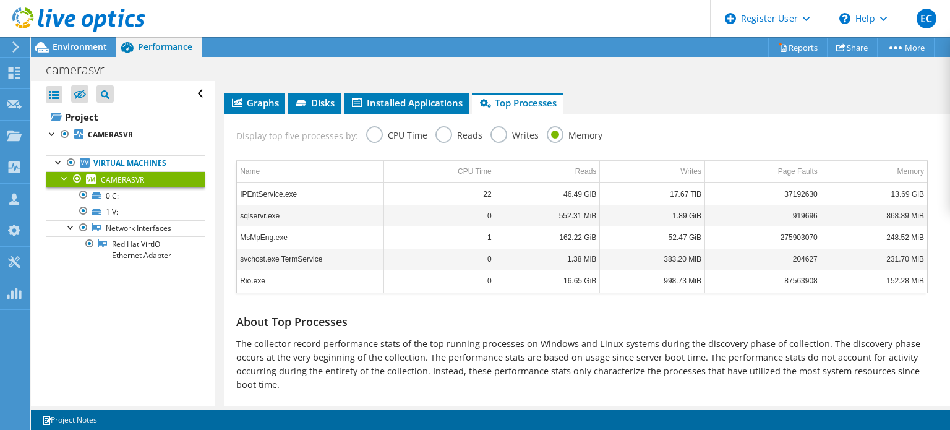
click at [375, 126] on label "CPU Time" at bounding box center [396, 133] width 61 height 15
click at [0, 0] on input "CPU Time" at bounding box center [0, 0] width 0 height 0
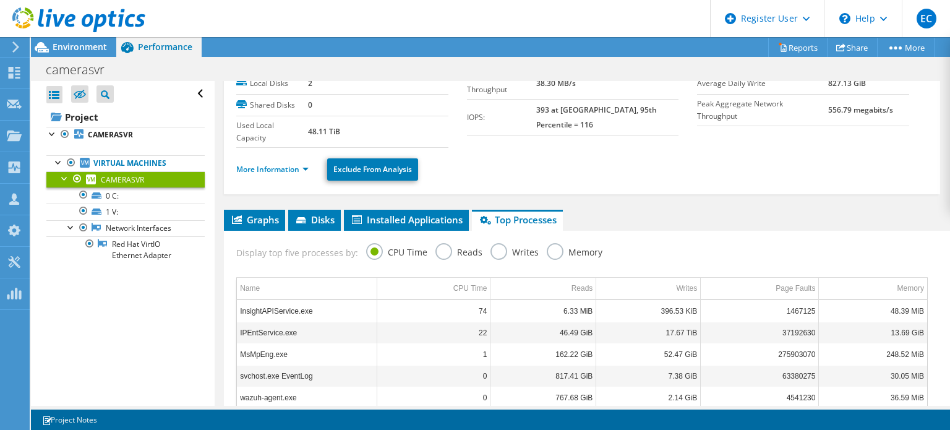
scroll to position [81, 0]
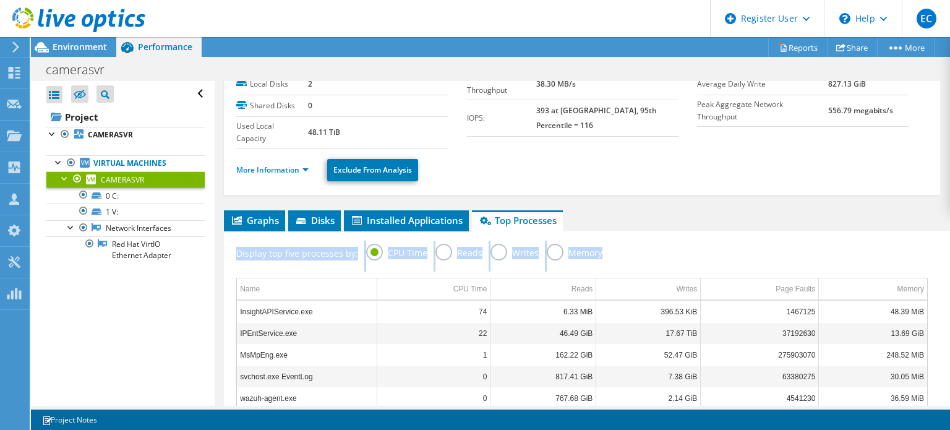
drag, startPoint x: 935, startPoint y: 217, endPoint x: 925, endPoint y: 233, distance: 18.4
click at [925, 233] on div "CAMERASVR Details Operating System Microsoft Windows Server 2019 Datacenter Loc…" at bounding box center [582, 273] width 735 height 546
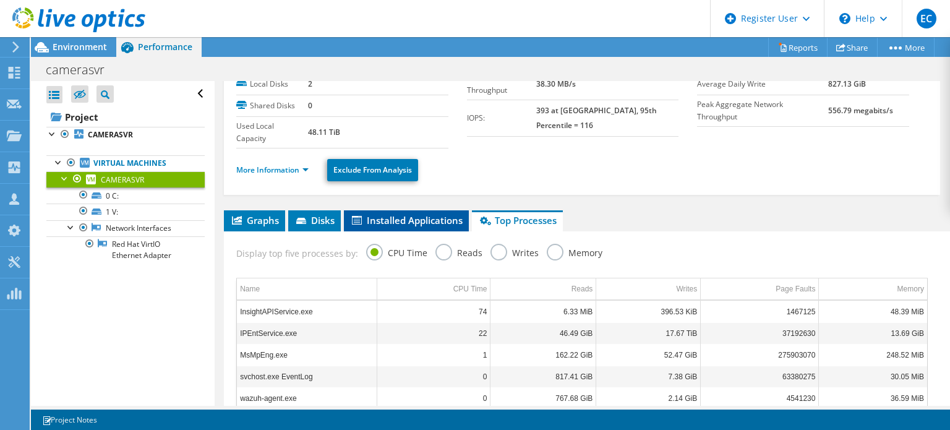
click at [448, 227] on li "Installed Applications" at bounding box center [406, 220] width 125 height 21
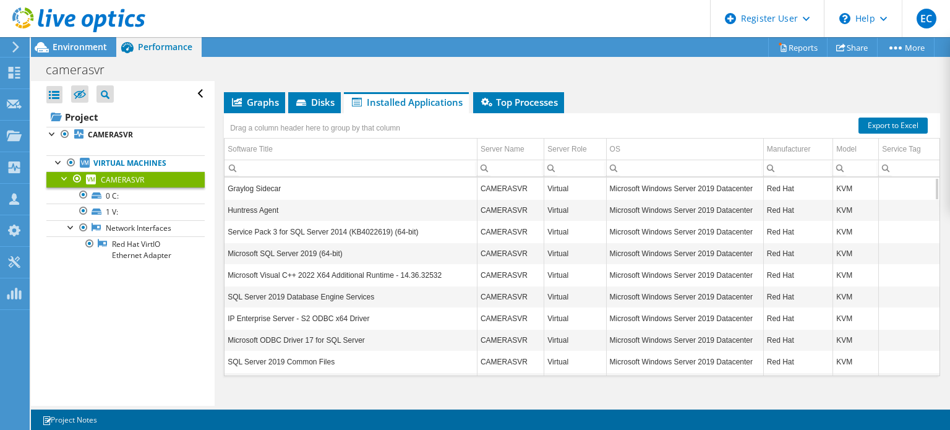
scroll to position [215, 0]
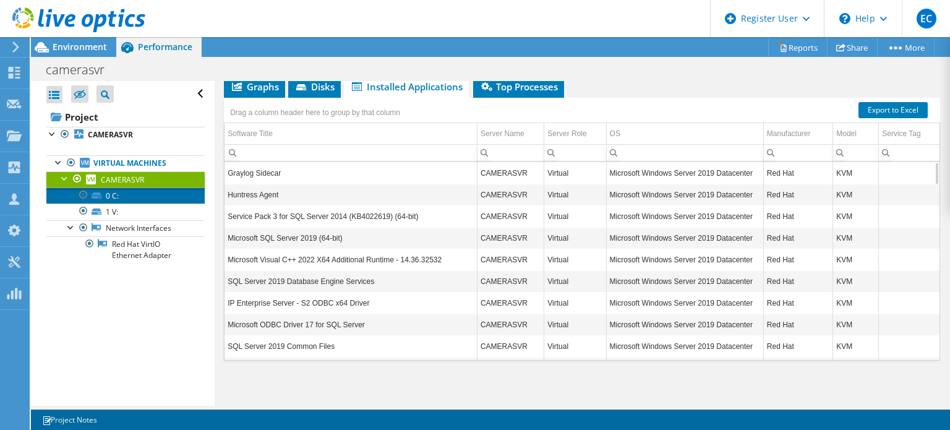
click at [105, 200] on link "0 C:" at bounding box center [125, 195] width 158 height 16
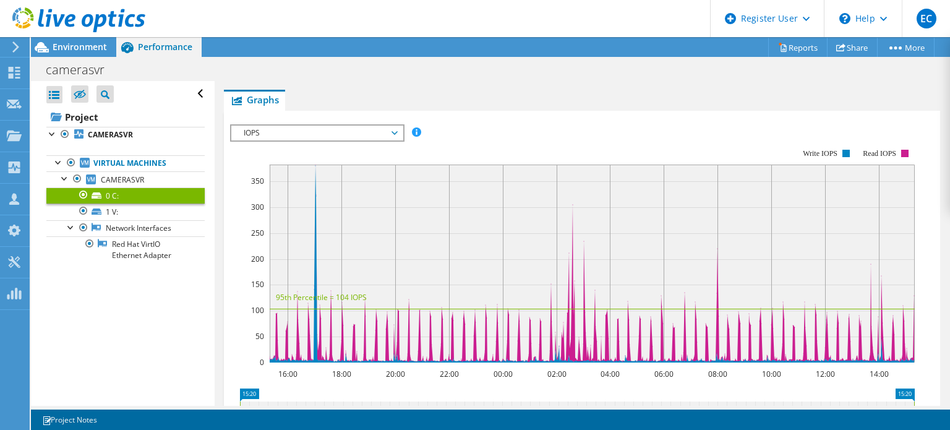
scroll to position [0, 0]
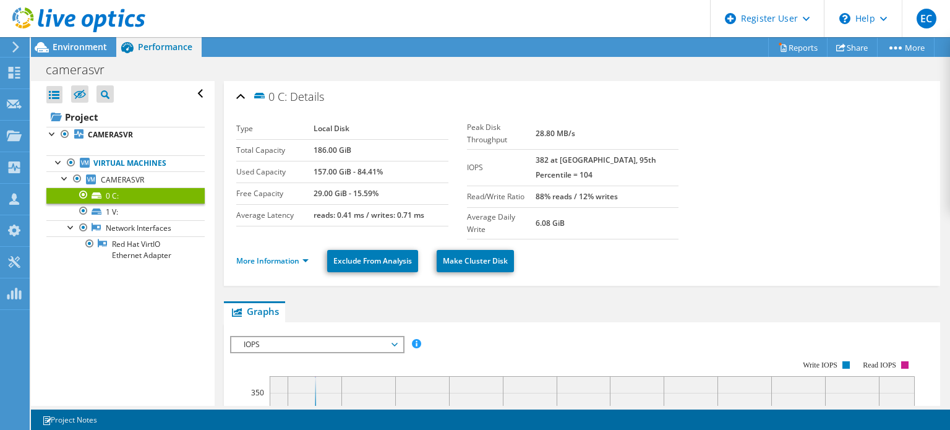
click at [248, 239] on div "More Information Exclude From Analysis Make Cluster Disk" at bounding box center [582, 260] width 692 height 43
click at [273, 255] on link "More Information" at bounding box center [272, 260] width 72 height 11
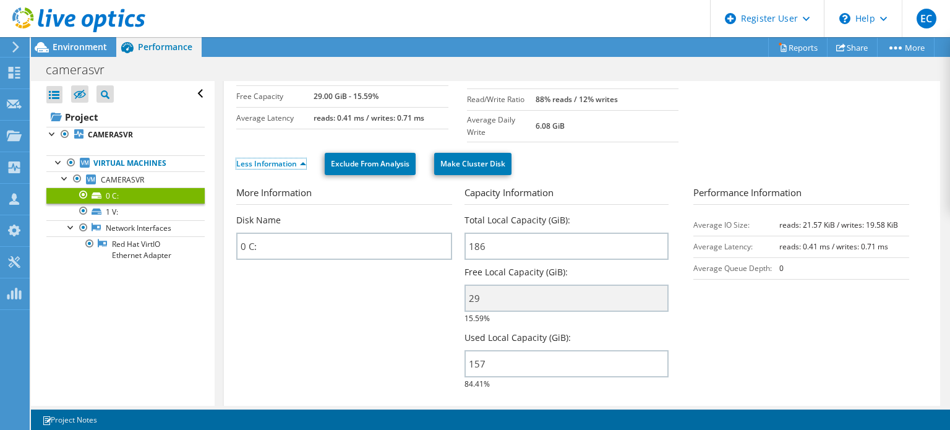
scroll to position [99, 0]
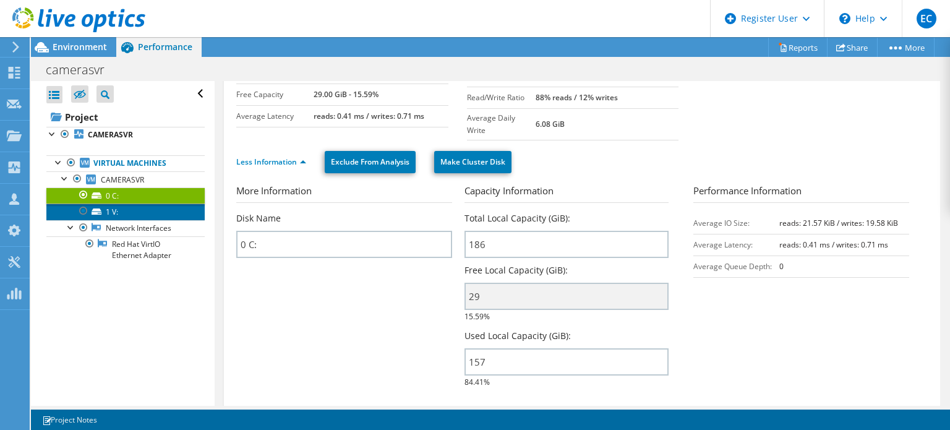
click at [112, 213] on link "1 V:" at bounding box center [125, 212] width 158 height 16
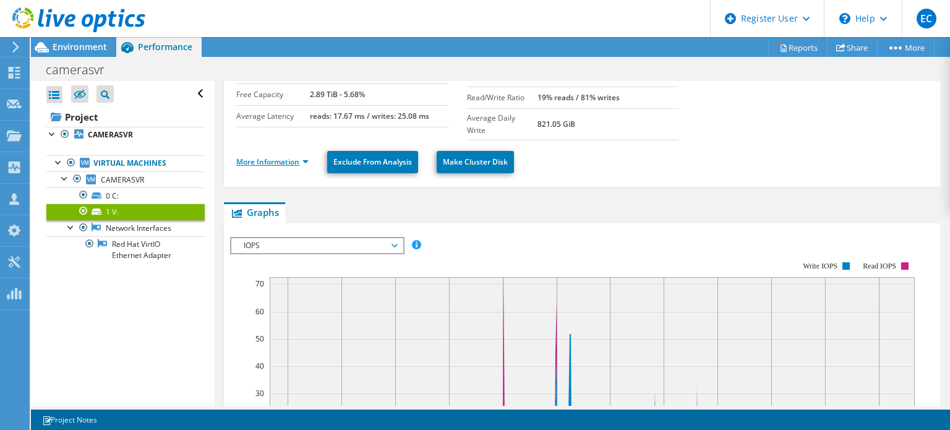
click at [255, 156] on link "More Information" at bounding box center [272, 161] width 72 height 11
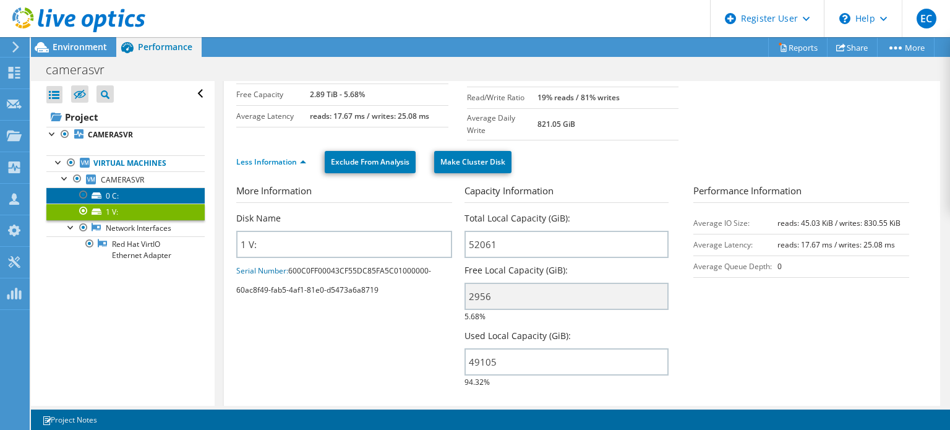
click at [151, 195] on link "0 C:" at bounding box center [125, 195] width 158 height 16
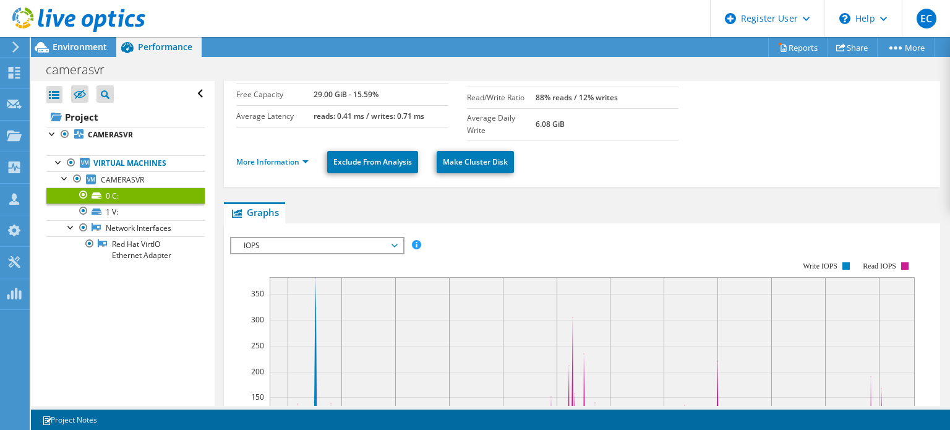
click at [292, 148] on ul "More Information Exclude From Analysis Make Cluster Disk" at bounding box center [582, 160] width 692 height 25
click at [286, 156] on link "More Information" at bounding box center [272, 161] width 72 height 11
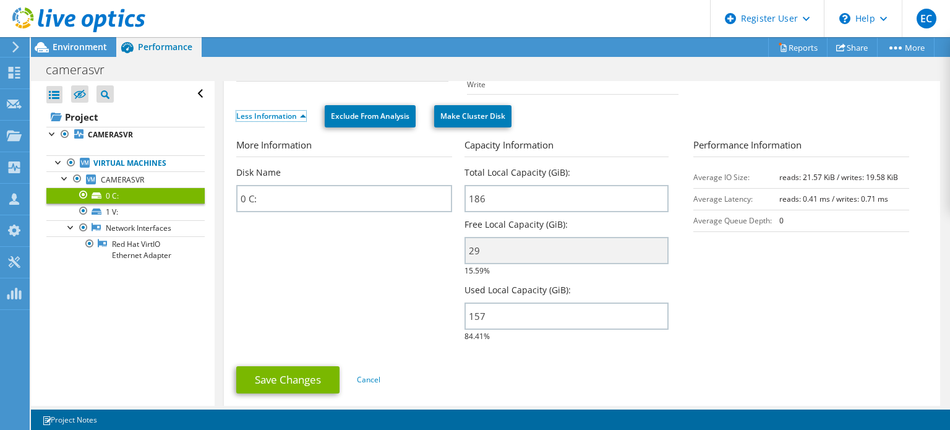
scroll to position [144, 0]
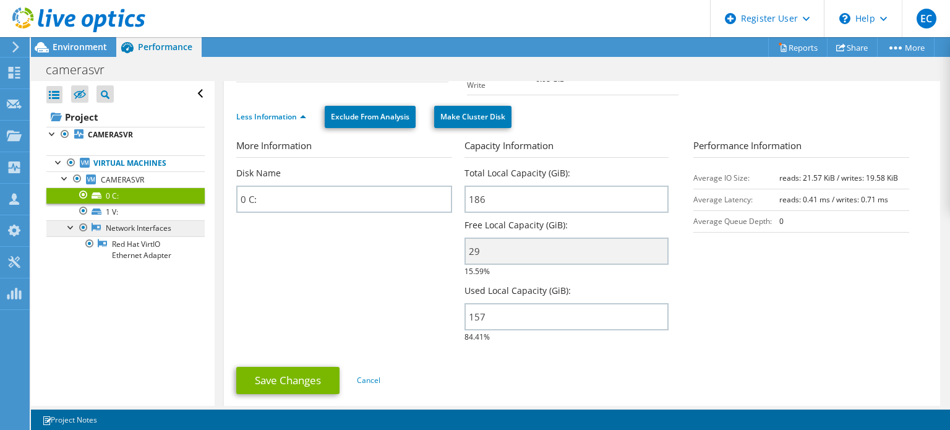
click at [116, 222] on link "Network Interfaces" at bounding box center [125, 228] width 158 height 16
click at [169, 193] on link "0 C:" at bounding box center [125, 195] width 158 height 16
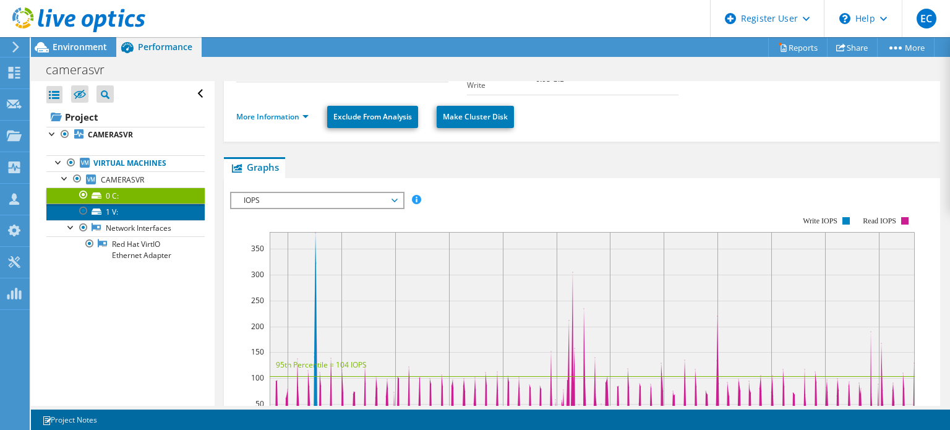
click at [165, 207] on link "1 V:" at bounding box center [125, 212] width 158 height 16
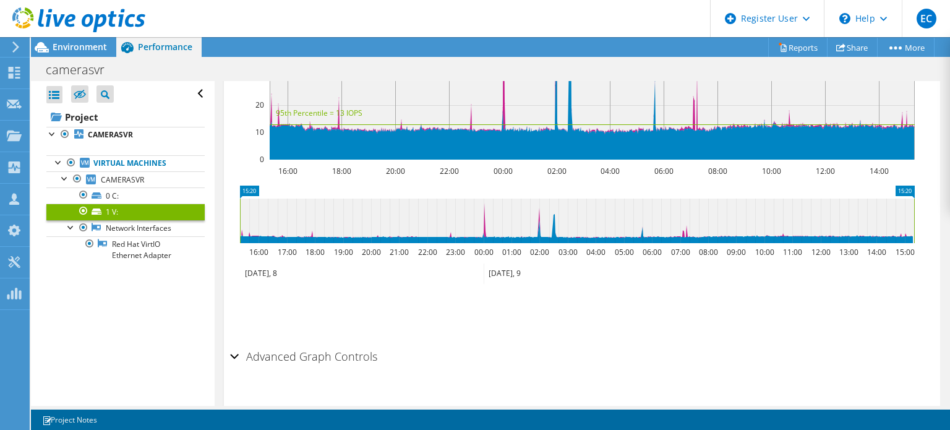
scroll to position [412, 0]
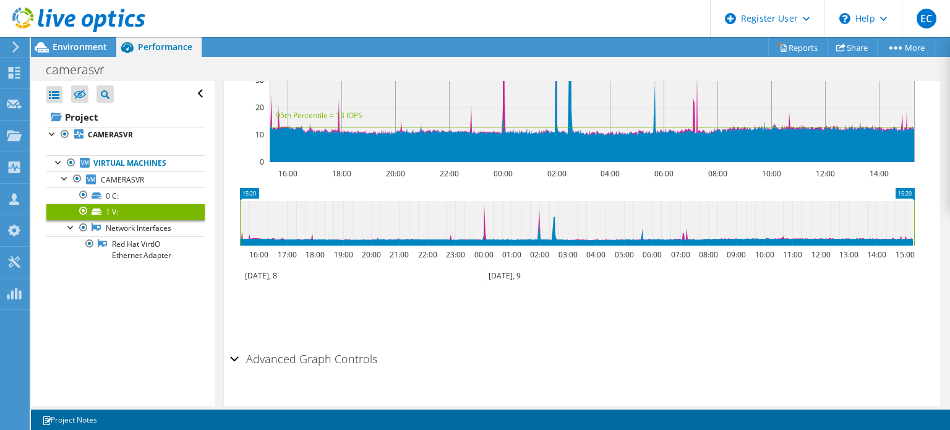
click at [175, 272] on ul "Virtual Machines CAMERASVR 0 C: 1 V:" at bounding box center [125, 209] width 158 height 133
click at [236, 366] on div "Advanced Graph Controls Time Display Mode: UTC-12:00 UTC-11:00 UTC-10:00 UTC-09…" at bounding box center [582, 378] width 704 height 64
click at [248, 351] on h2 "Advanced Graph Controls" at bounding box center [303, 358] width 147 height 25
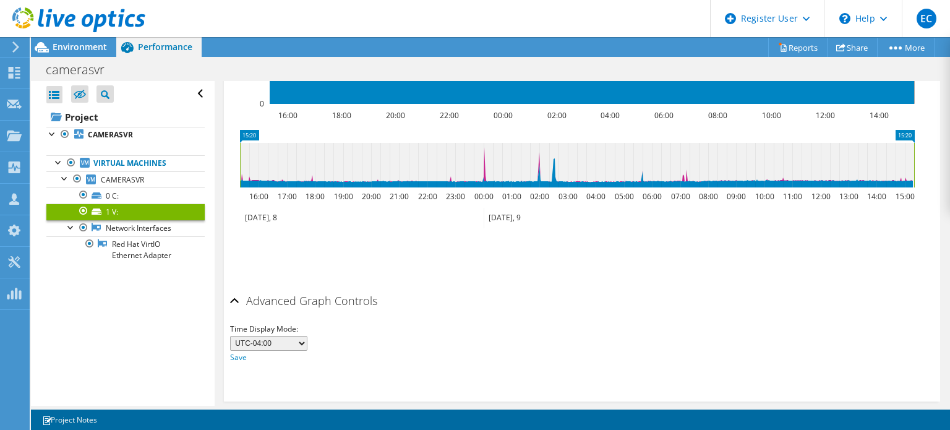
scroll to position [349, 0]
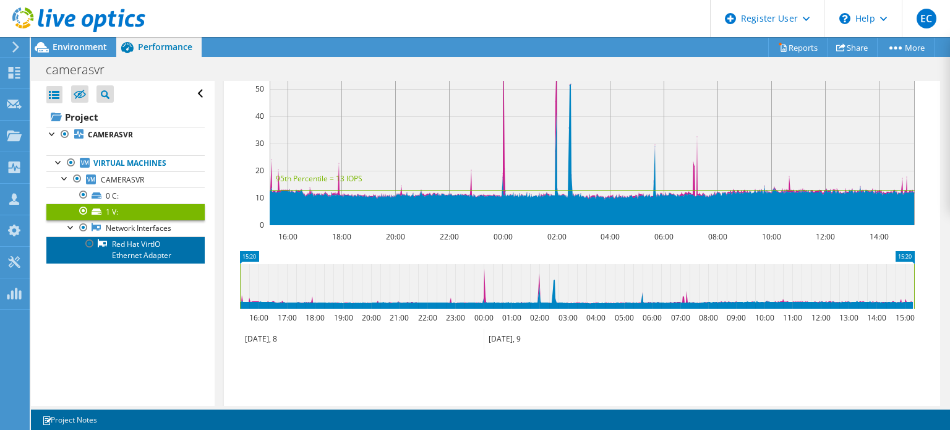
click at [128, 241] on link "Red Hat VirtIO Ethernet Adapter" at bounding box center [125, 249] width 158 height 27
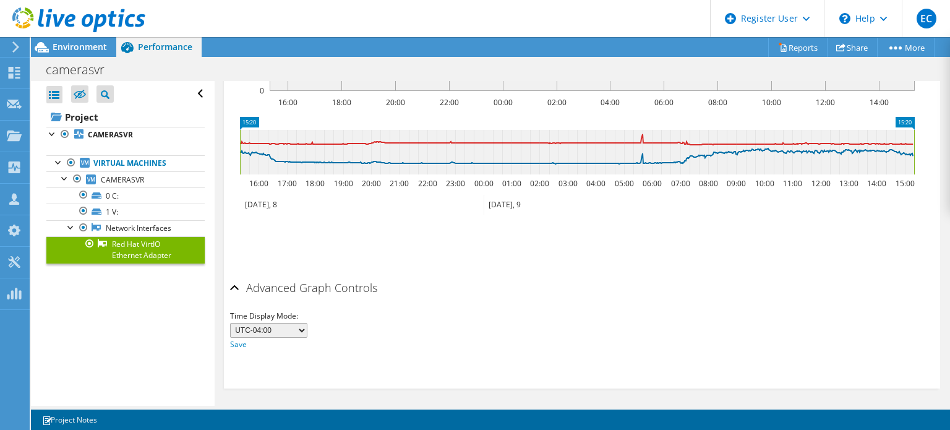
scroll to position [0, 0]
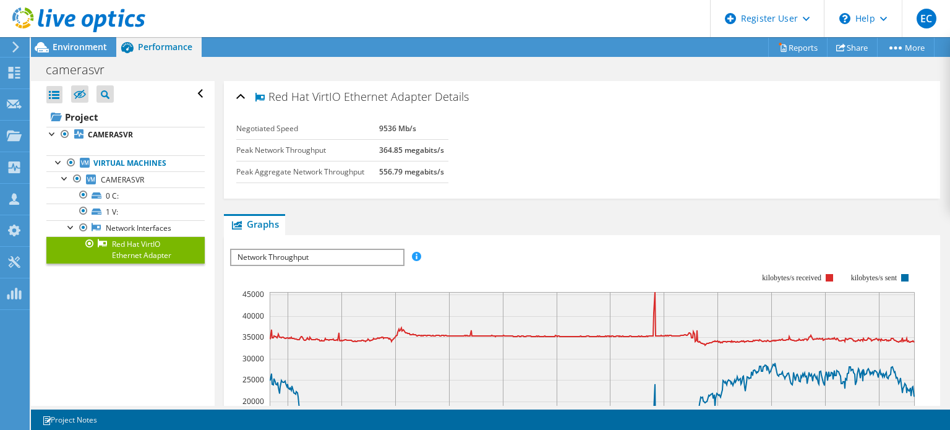
click at [114, 236] on link "Red Hat VirtIO Ethernet Adapter" at bounding box center [125, 249] width 158 height 27
click at [87, 140] on link "CAMERASVR" at bounding box center [125, 135] width 158 height 16
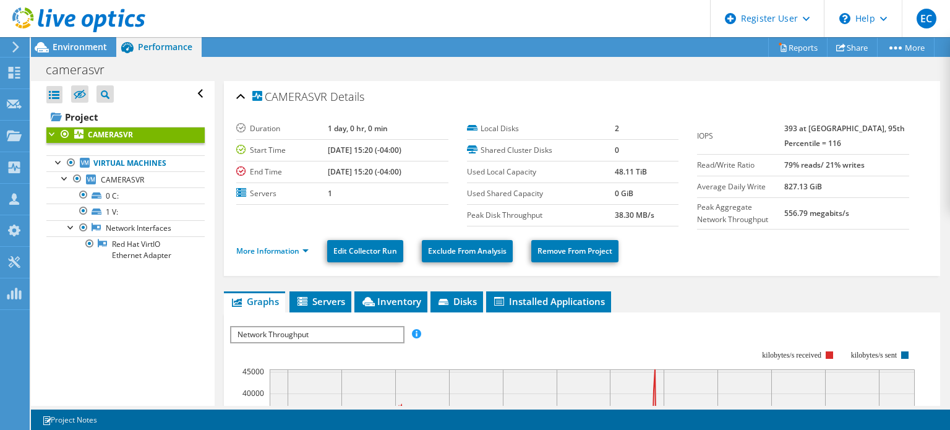
click at [40, 138] on div "Open All Close All Hide Excluded Nodes Project Tree Filter" at bounding box center [122, 243] width 183 height 325
click at [49, 135] on div at bounding box center [52, 133] width 12 height 12
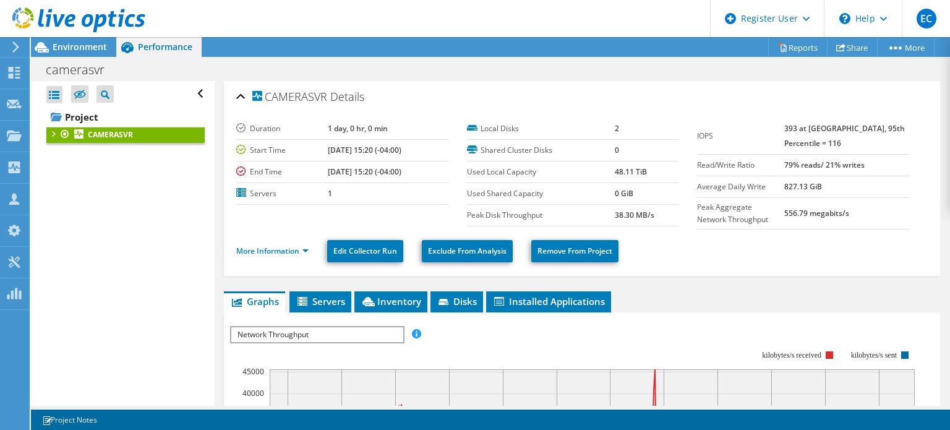
click at [49, 135] on div at bounding box center [52, 133] width 12 height 12
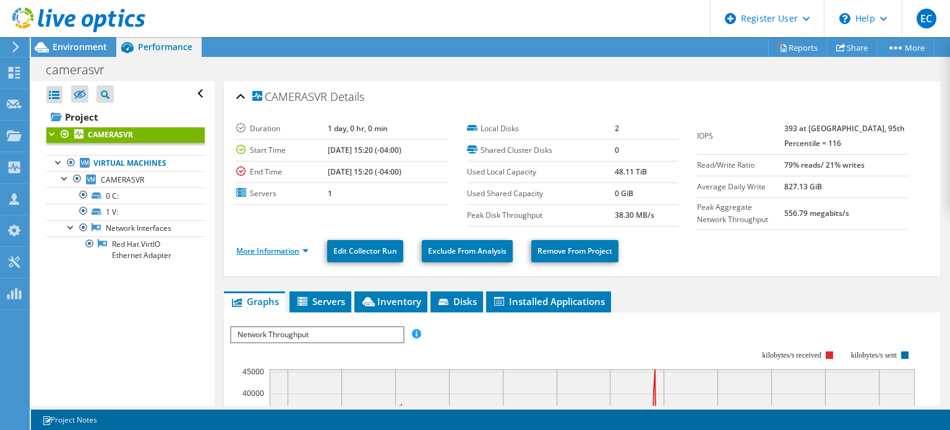
click at [270, 246] on link "More Information" at bounding box center [272, 251] width 72 height 11
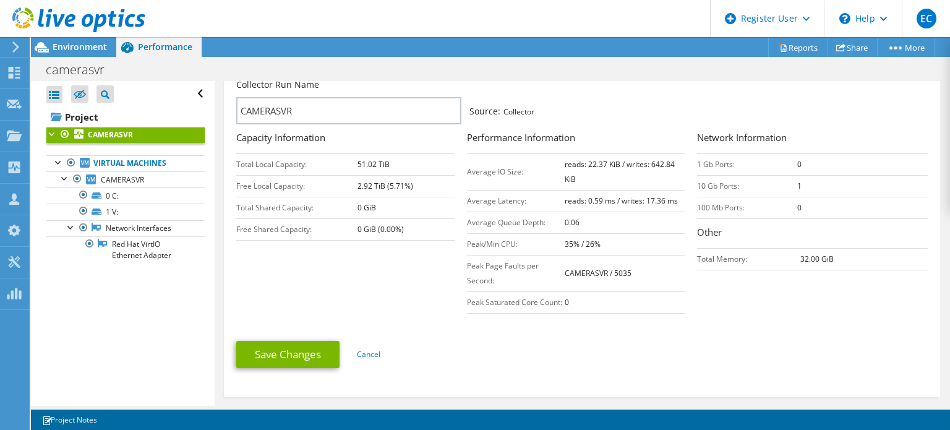
scroll to position [179, 0]
